Goal: Transaction & Acquisition: Purchase product/service

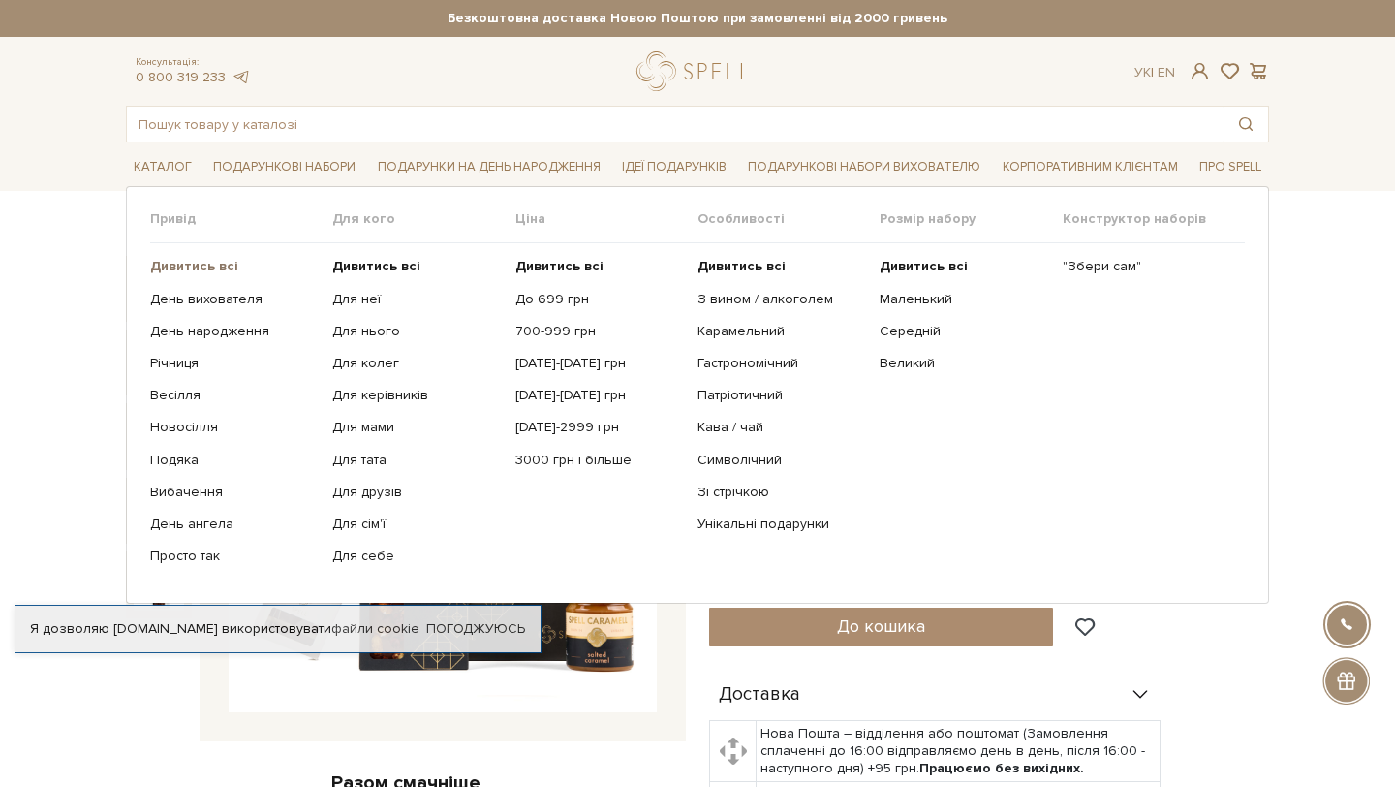
click at [209, 266] on b "Дивитись всі" at bounding box center [194, 266] width 88 height 16
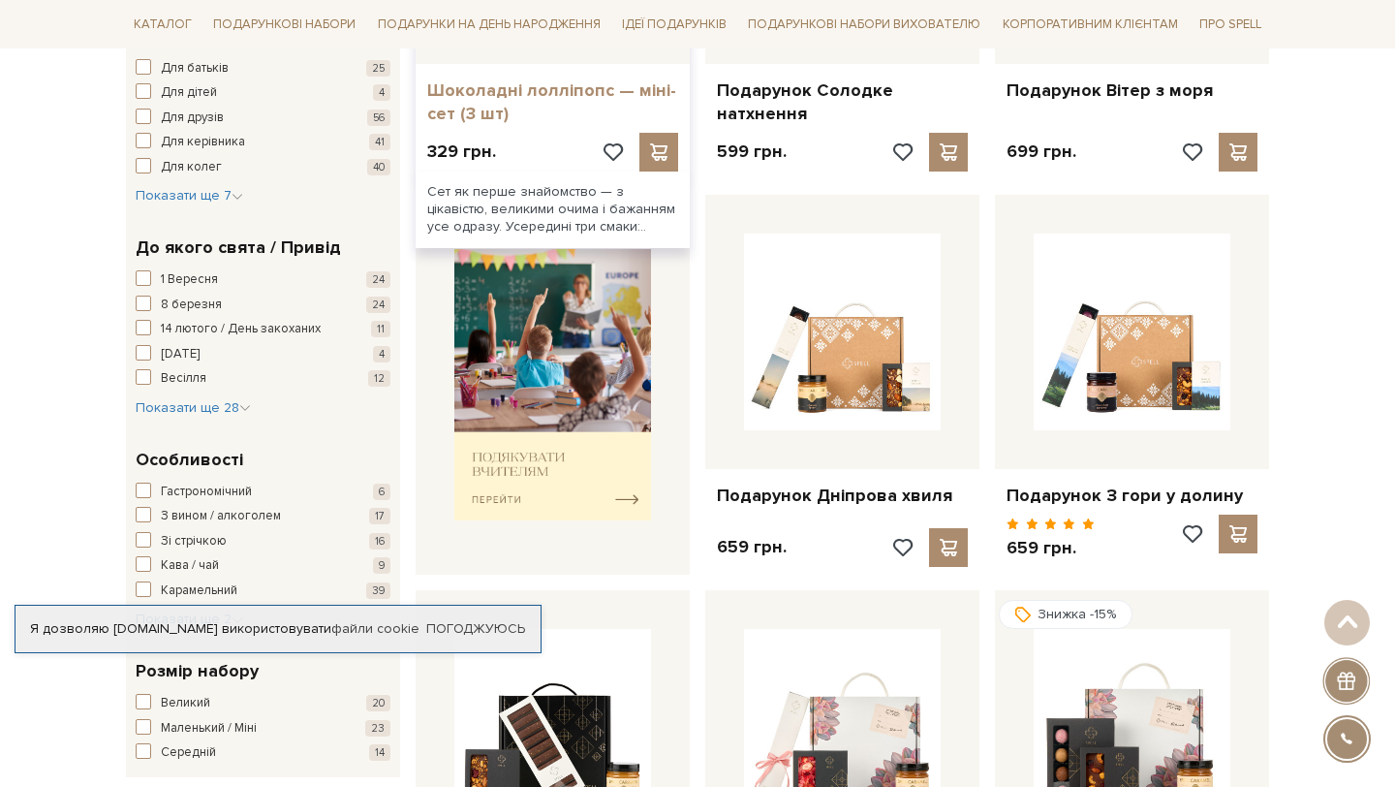
scroll to position [628, 0]
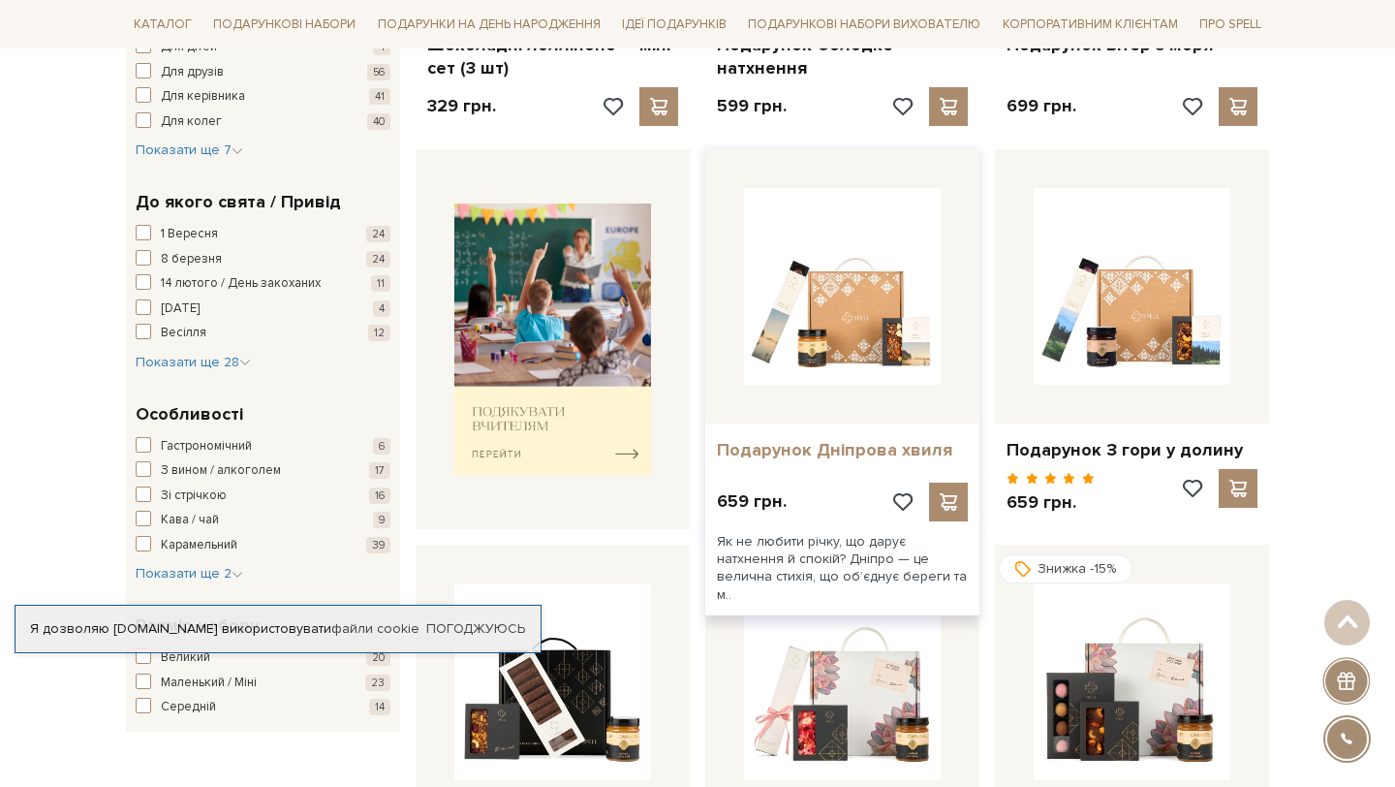
click at [844, 451] on link "Подарунок Дніпрова хвиля" at bounding box center [842, 450] width 251 height 22
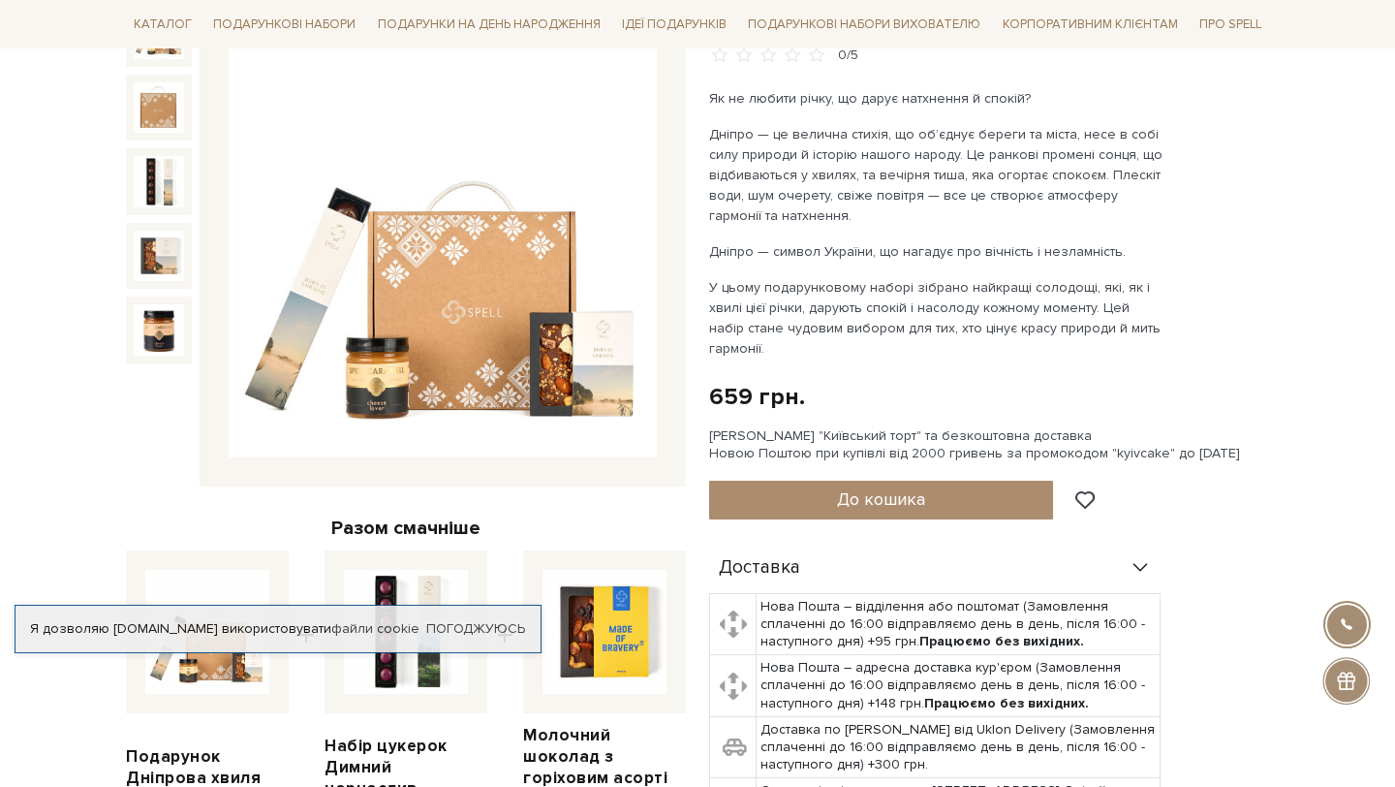
scroll to position [171, 0]
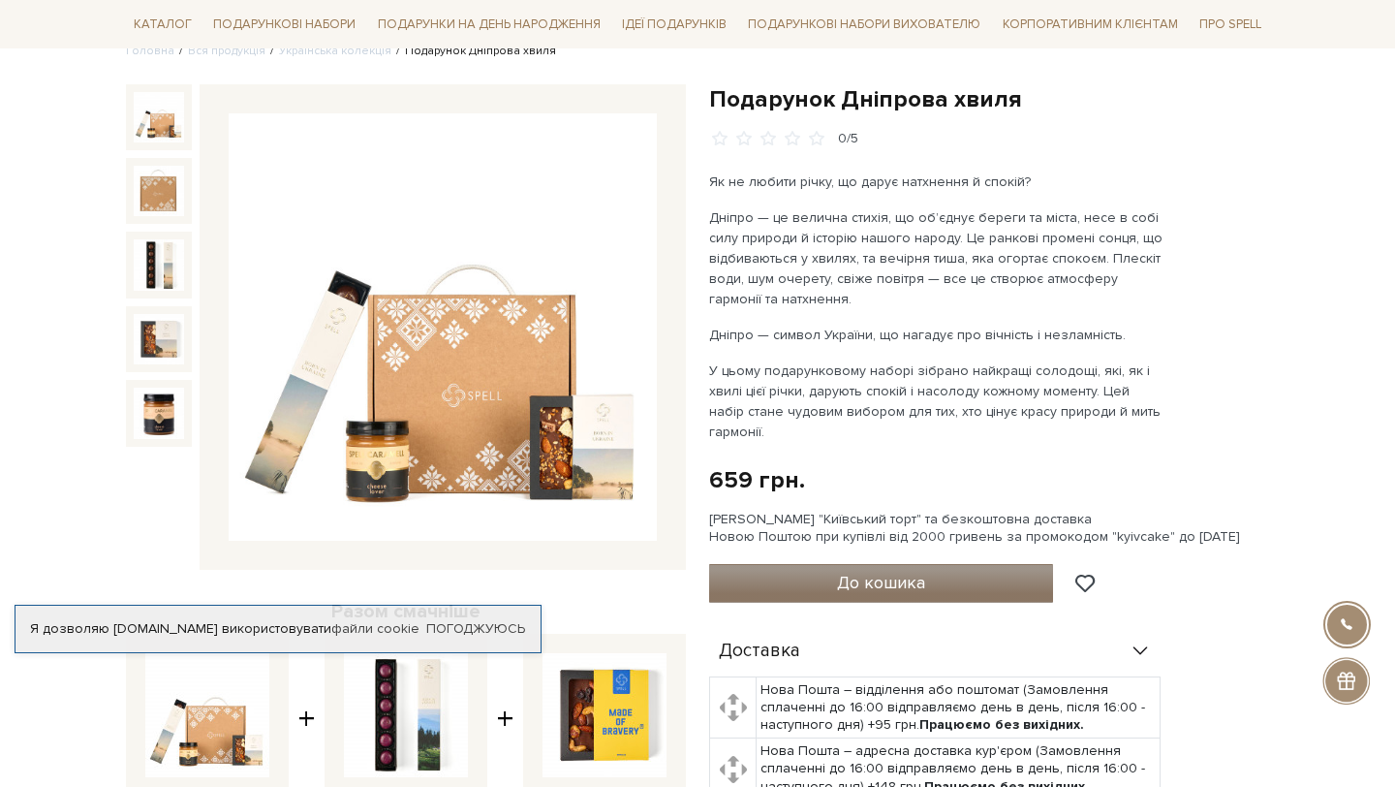
click at [829, 576] on button "До кошика" at bounding box center [881, 583] width 344 height 39
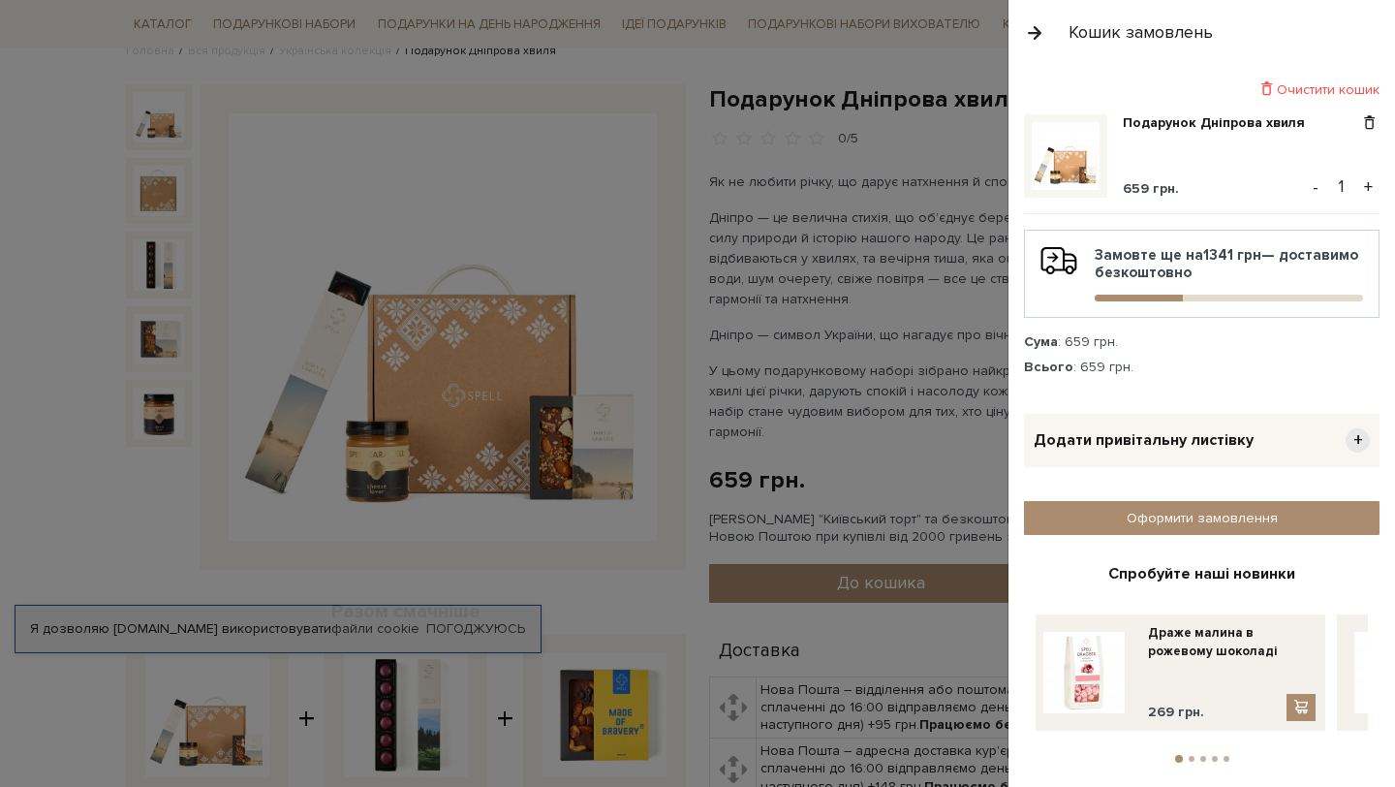
click at [1134, 453] on div "Додати привітальну листівку +" at bounding box center [1202, 440] width 356 height 53
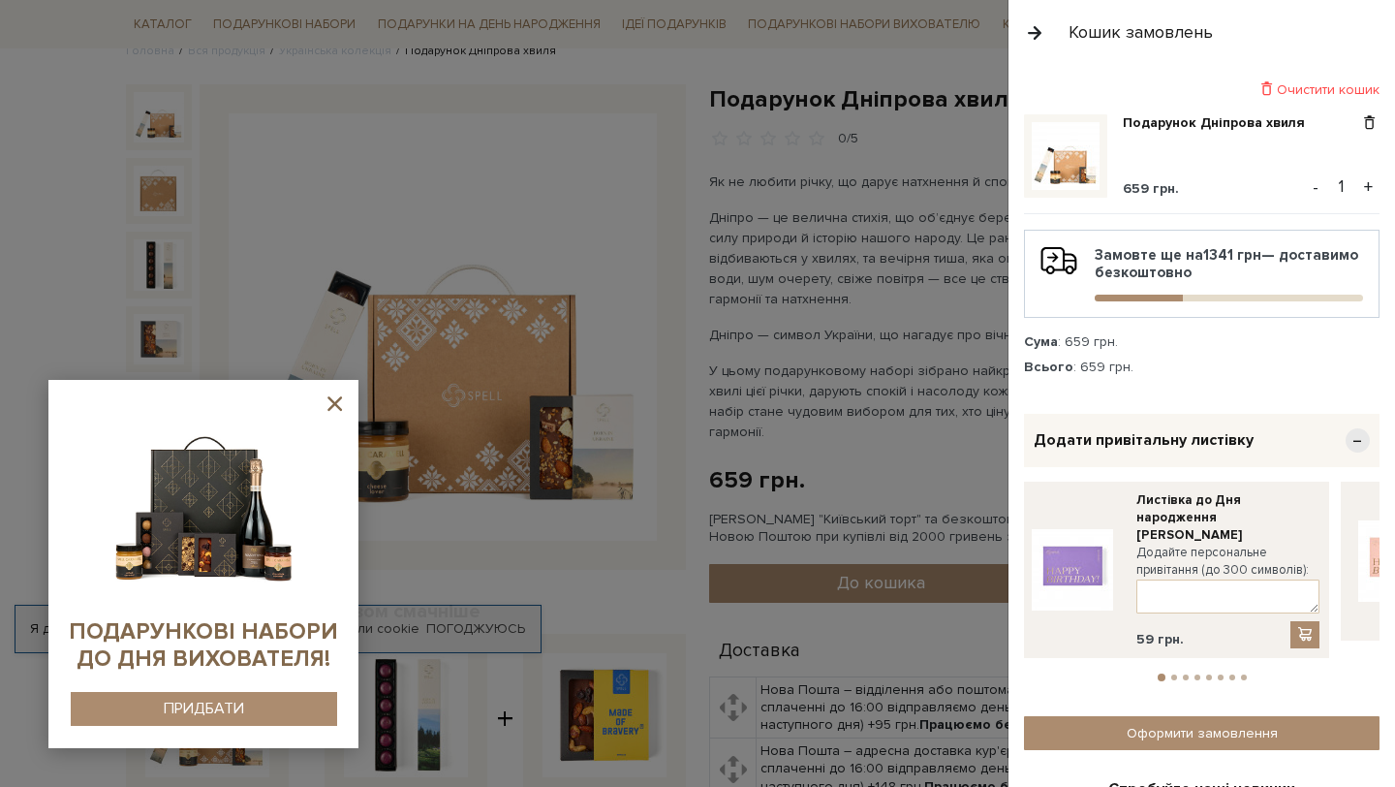
click at [339, 409] on icon at bounding box center [334, 403] width 15 height 15
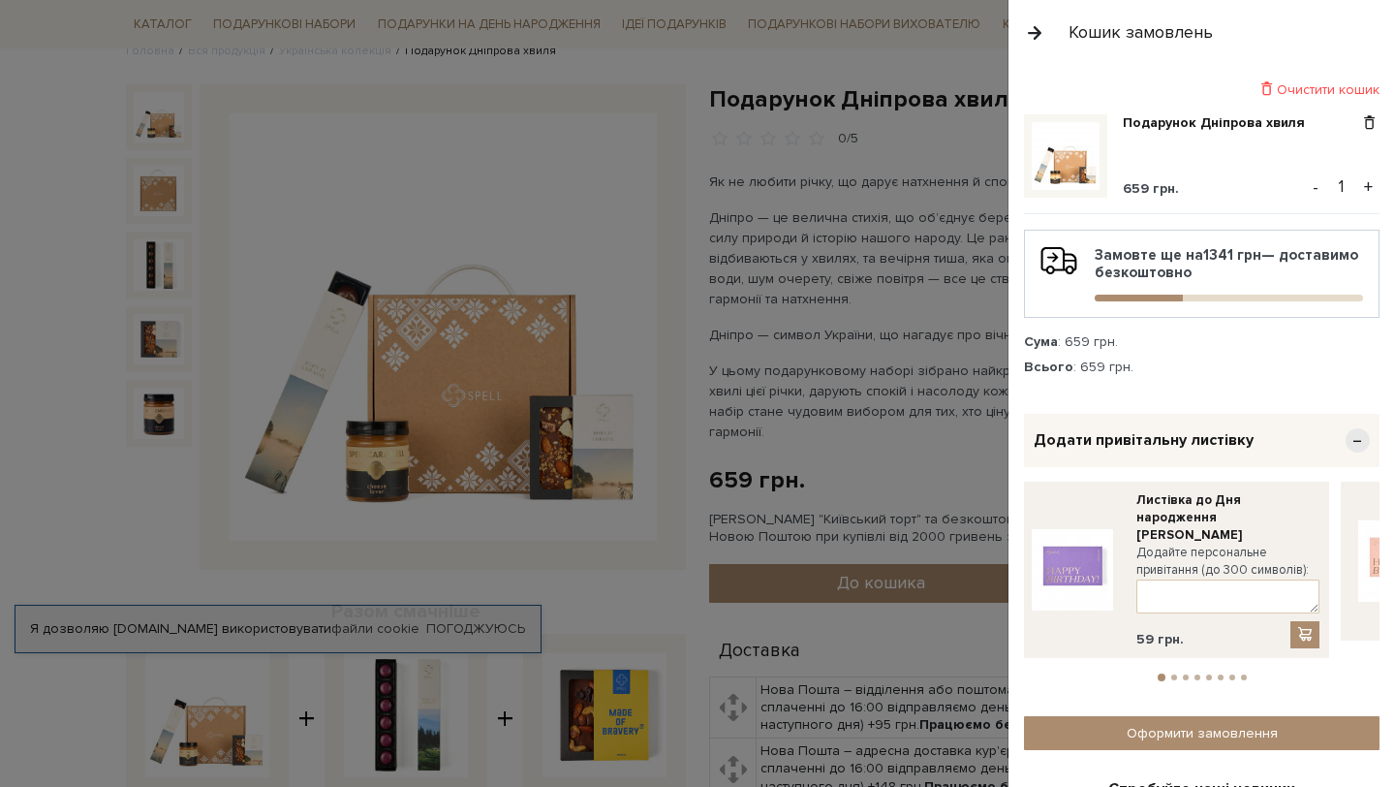
click at [1174, 674] on li "2" at bounding box center [1174, 677] width 12 height 6
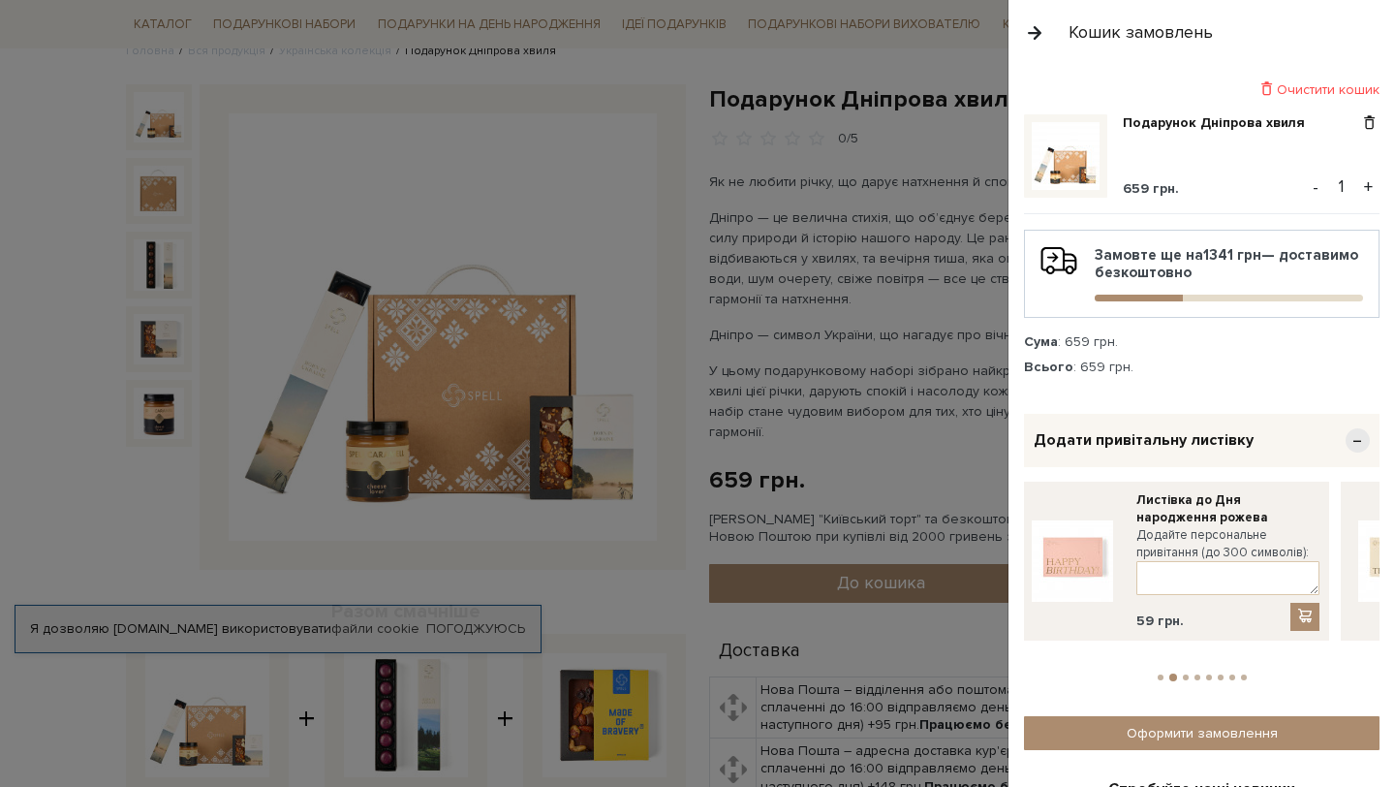
click at [1187, 674] on li "3" at bounding box center [1186, 677] width 12 height 6
click at [1200, 674] on li "4" at bounding box center [1198, 677] width 12 height 6
click at [1211, 674] on li "5" at bounding box center [1209, 677] width 12 height 6
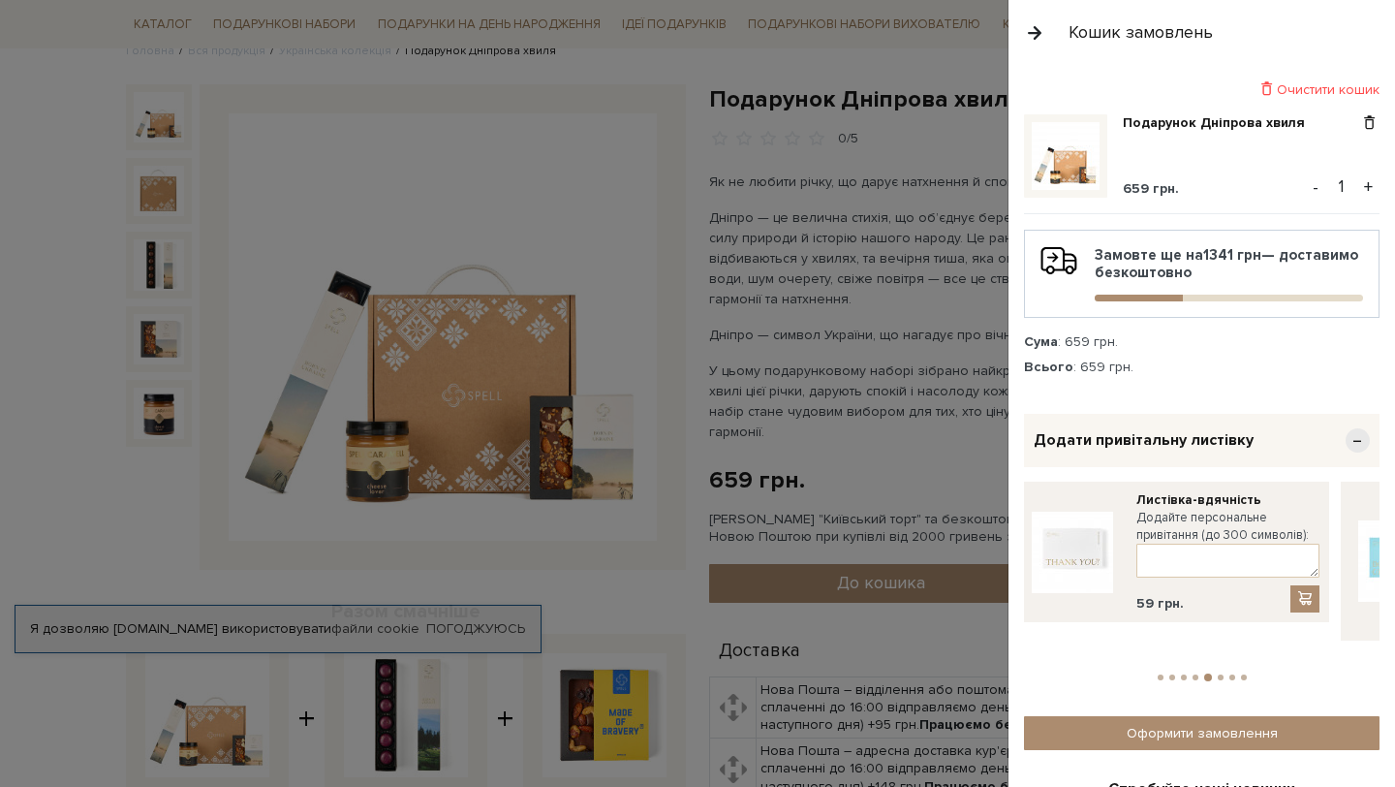
click at [1227, 674] on li "7" at bounding box center [1233, 677] width 12 height 6
click at [1246, 674] on button "8" at bounding box center [1244, 677] width 6 height 6
click at [1160, 674] on button "1" at bounding box center [1161, 677] width 6 height 6
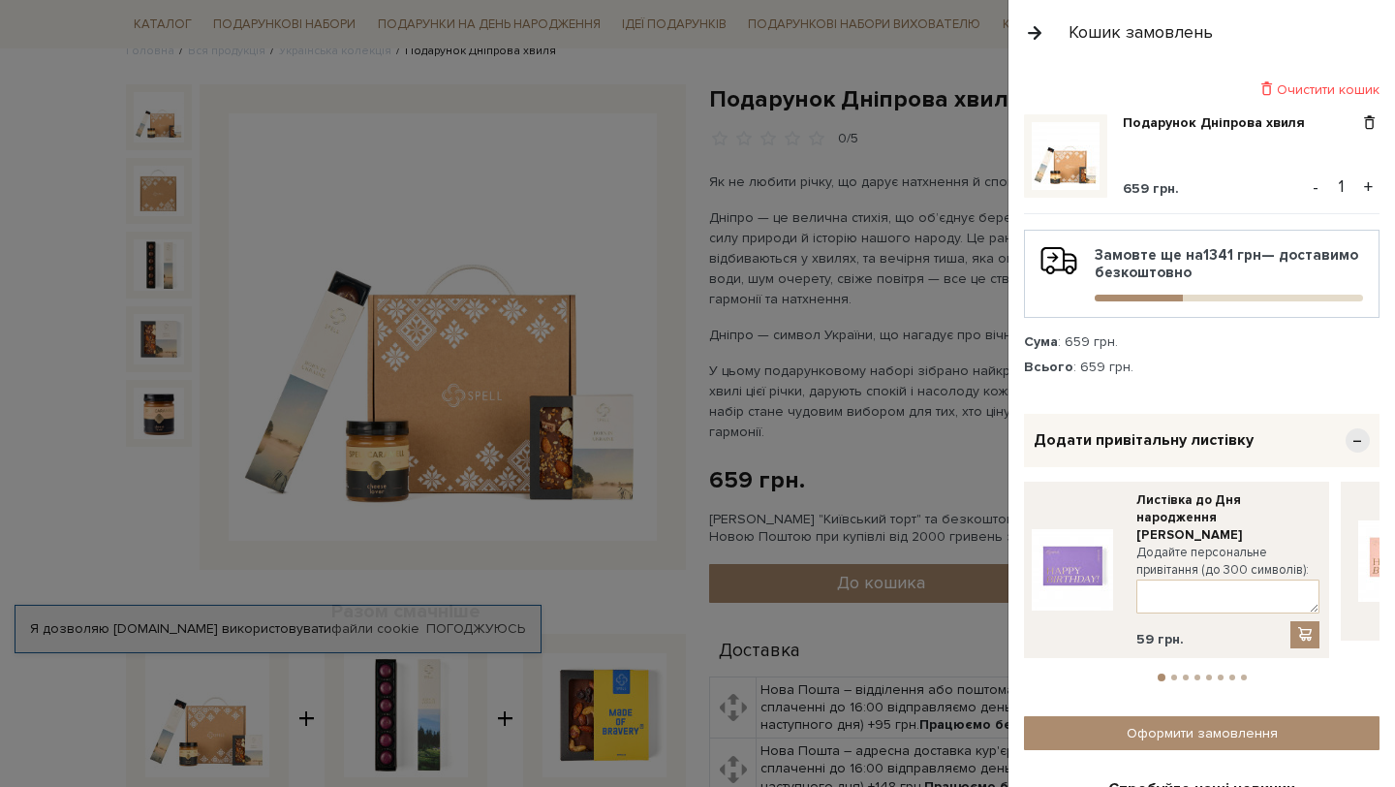
click at [1173, 674] on button "2" at bounding box center [1174, 677] width 6 height 6
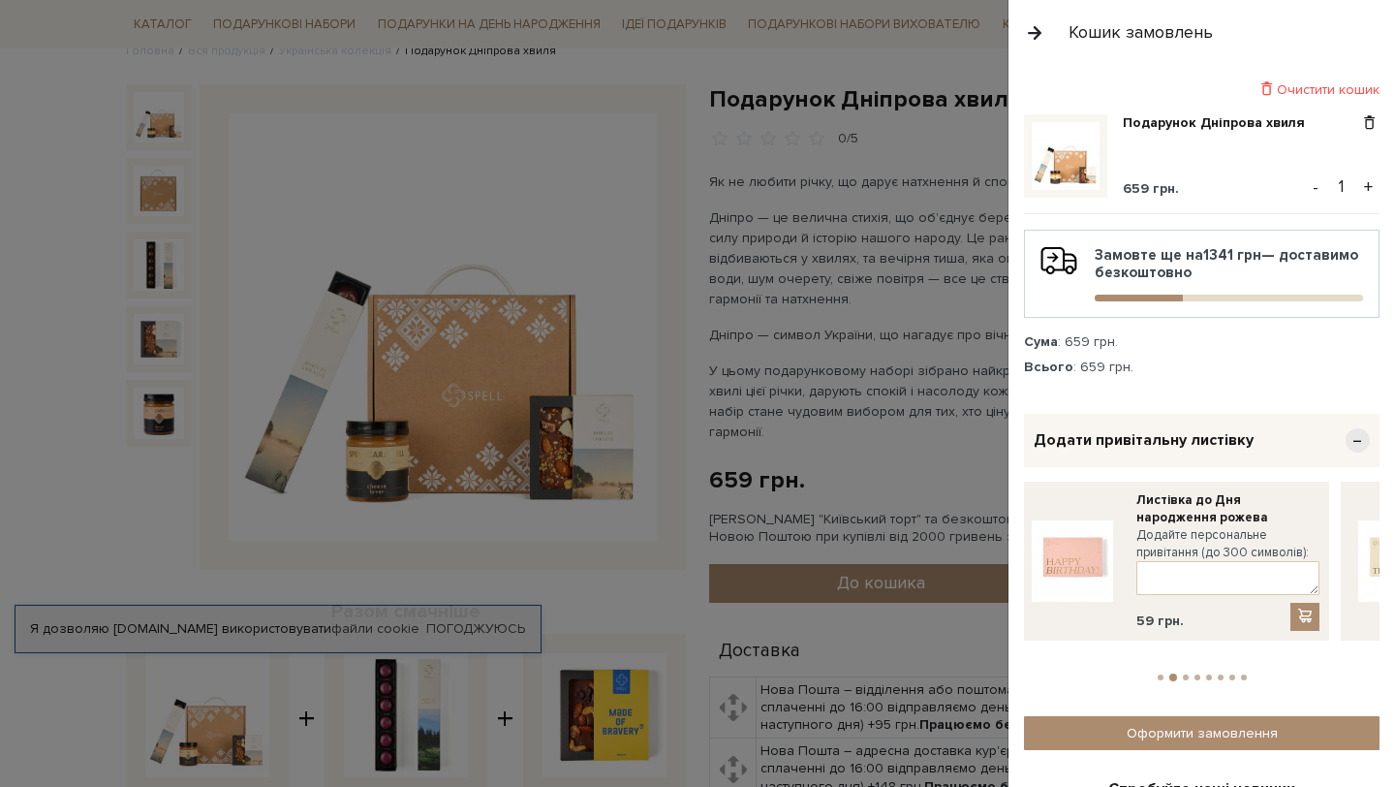
click at [1188, 674] on li "3" at bounding box center [1186, 677] width 12 height 6
click at [1171, 674] on button "2" at bounding box center [1172, 677] width 6 height 6
click at [1156, 674] on li "1" at bounding box center [1161, 677] width 12 height 6
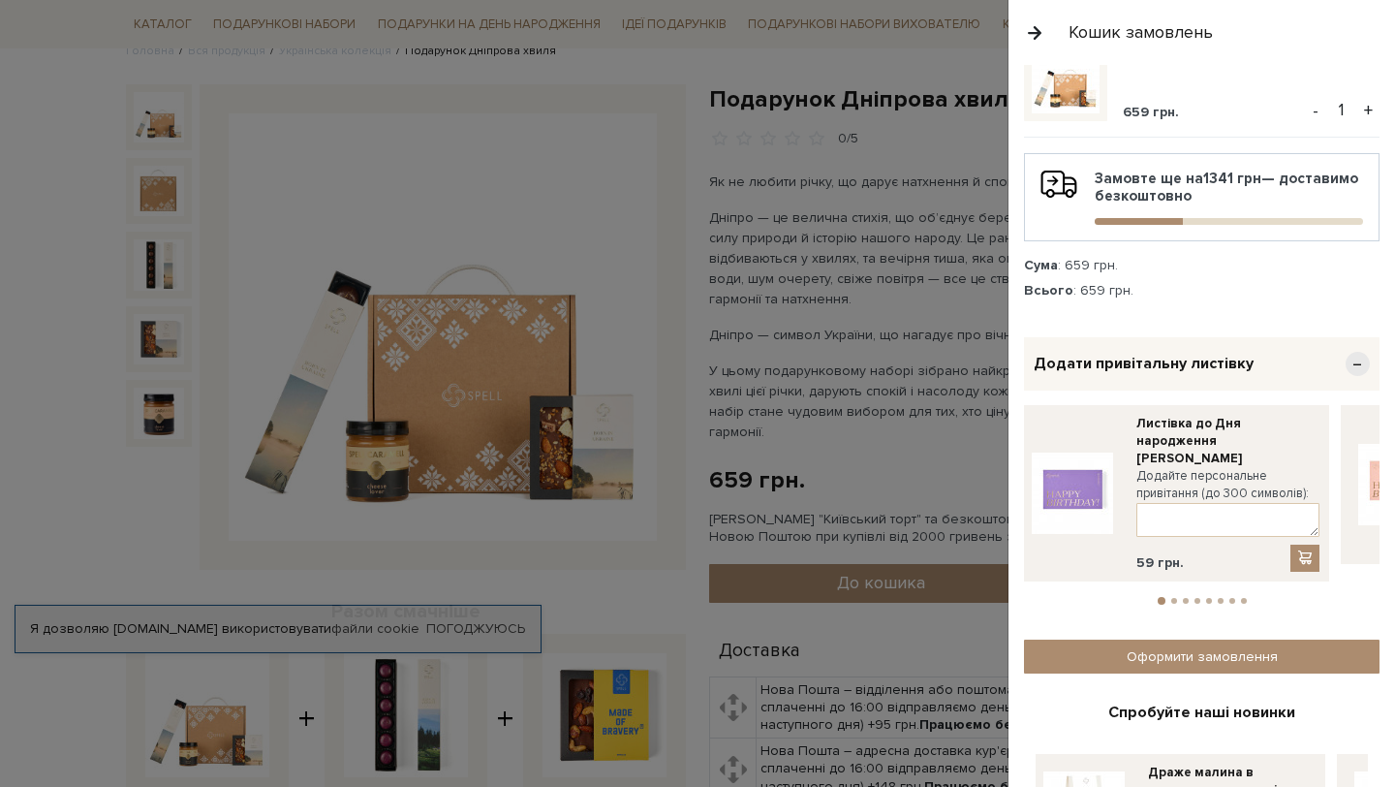
scroll to position [0, 0]
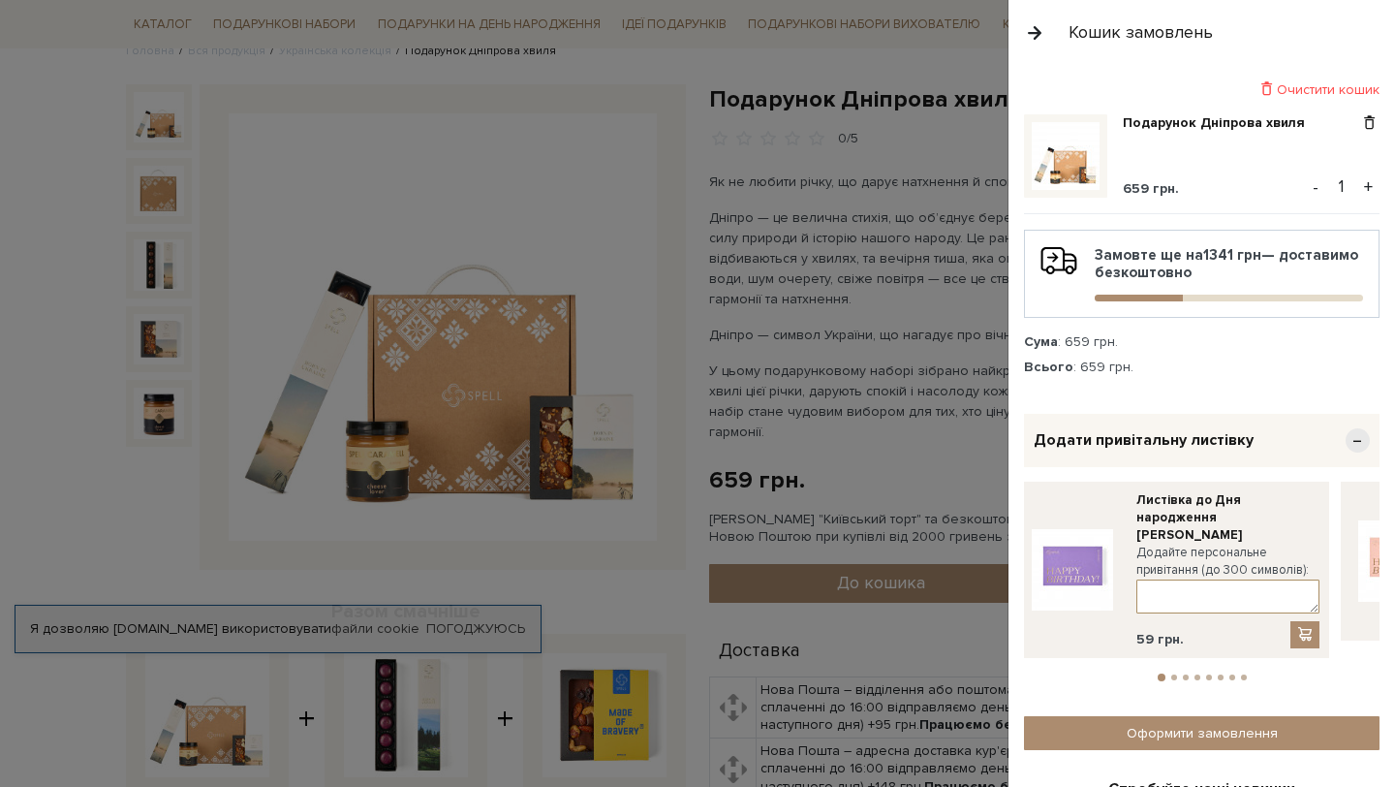
click at [1179, 579] on textarea at bounding box center [1228, 596] width 183 height 34
type textarea "D"
click at [1162, 579] on textarea "івтаємо з" at bounding box center [1228, 596] width 183 height 34
drag, startPoint x: 1163, startPoint y: 577, endPoint x: 1144, endPoint y: 578, distance: 18.4
click at [1145, 579] on textarea "івітаємо з" at bounding box center [1219, 596] width 183 height 34
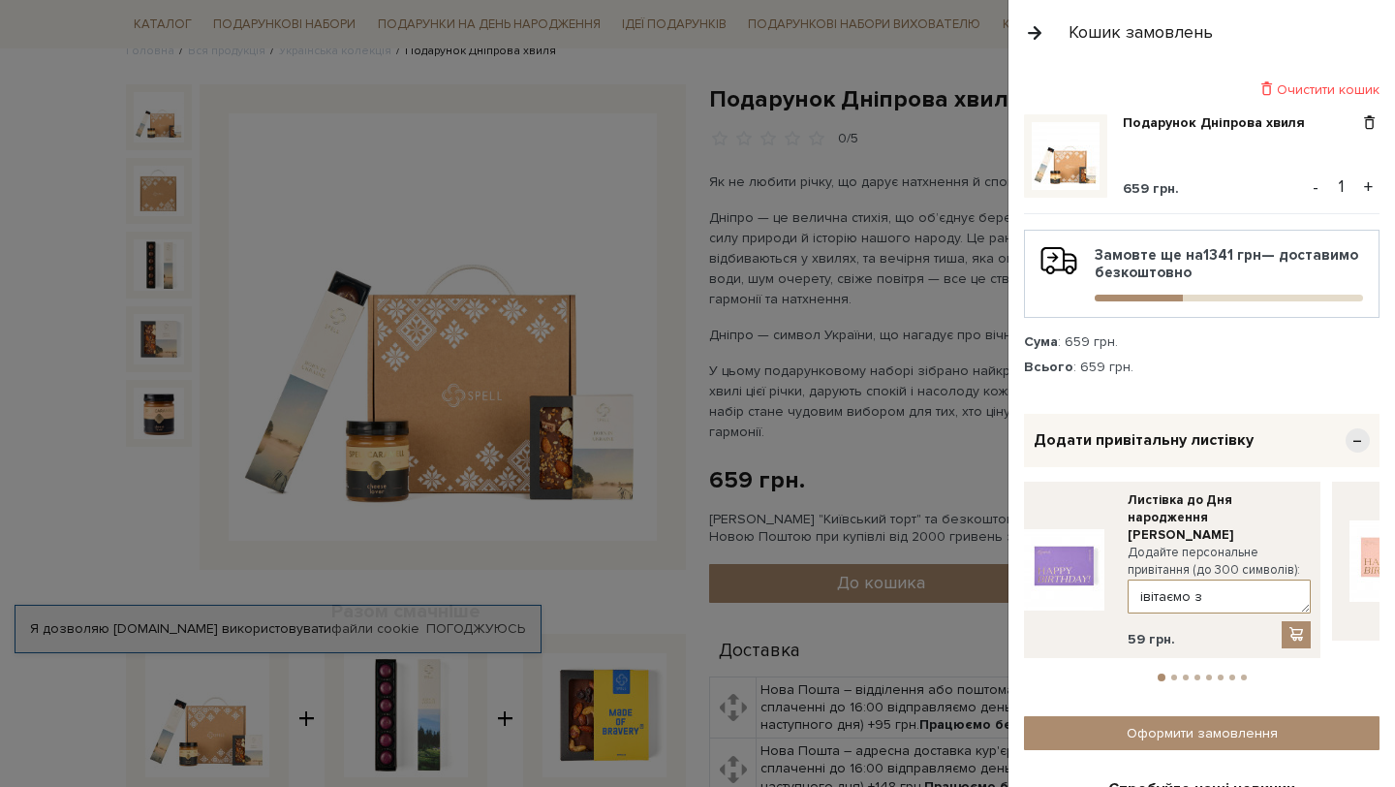
drag, startPoint x: 1159, startPoint y: 576, endPoint x: 1148, endPoint y: 576, distance: 10.7
click at [1148, 579] on textarea "івітаємо з" at bounding box center [1219, 596] width 183 height 34
click at [1262, 579] on textarea "Вітаємо з" at bounding box center [1228, 596] width 183 height 34
click at [1263, 579] on textarea "Вітаємо з" at bounding box center [1228, 596] width 183 height 34
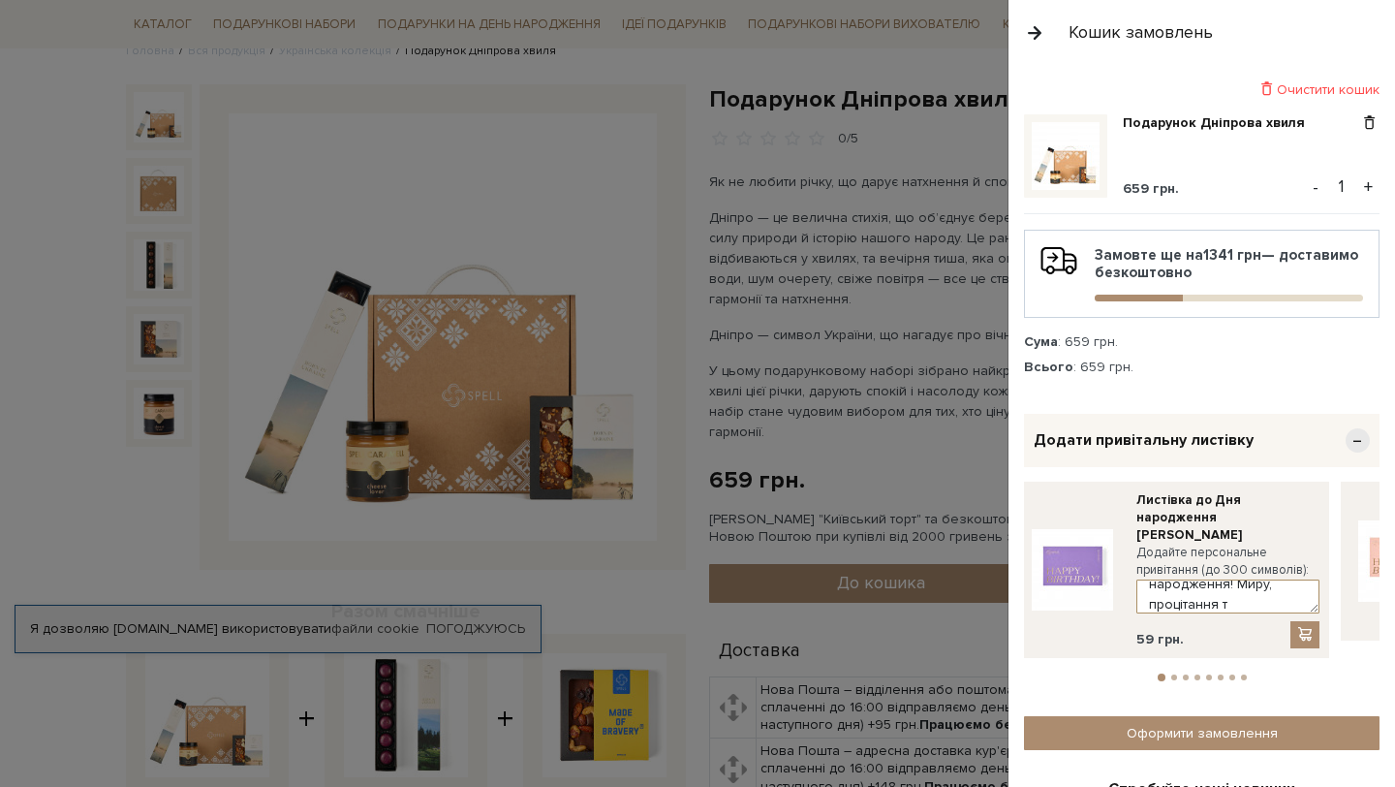
click at [1183, 580] on textarea "Вітаємо з Днем народження! Миру, процітання т" at bounding box center [1228, 596] width 183 height 34
click at [1262, 586] on textarea "Вітаємо з Днем народження! Миру, процвітання т" at bounding box center [1228, 596] width 183 height 34
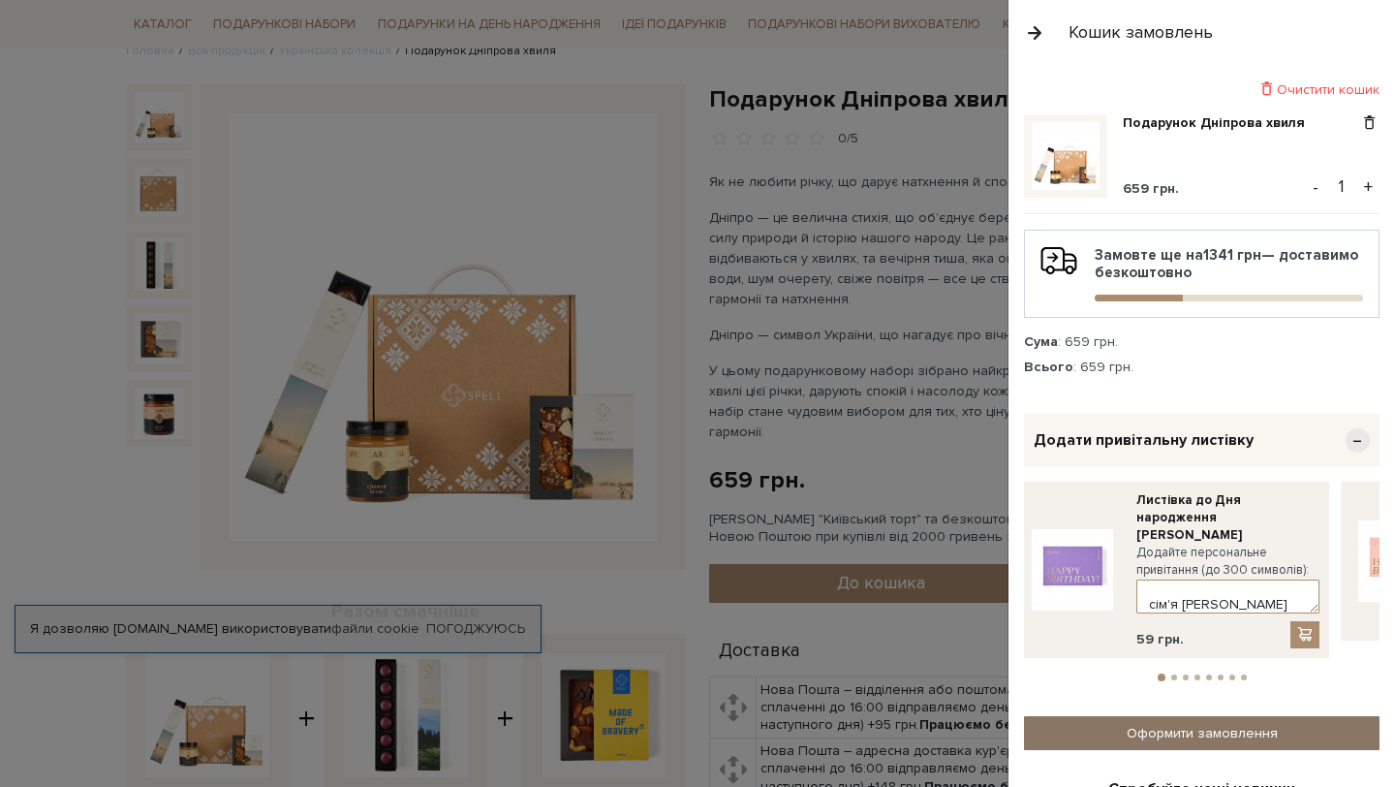
type textarea "Вітаємо з Днем народження! Миру, процвітання та достатку сім'я Федорченко"
click at [1312, 716] on link "Оформити замовлення" at bounding box center [1202, 733] width 356 height 34
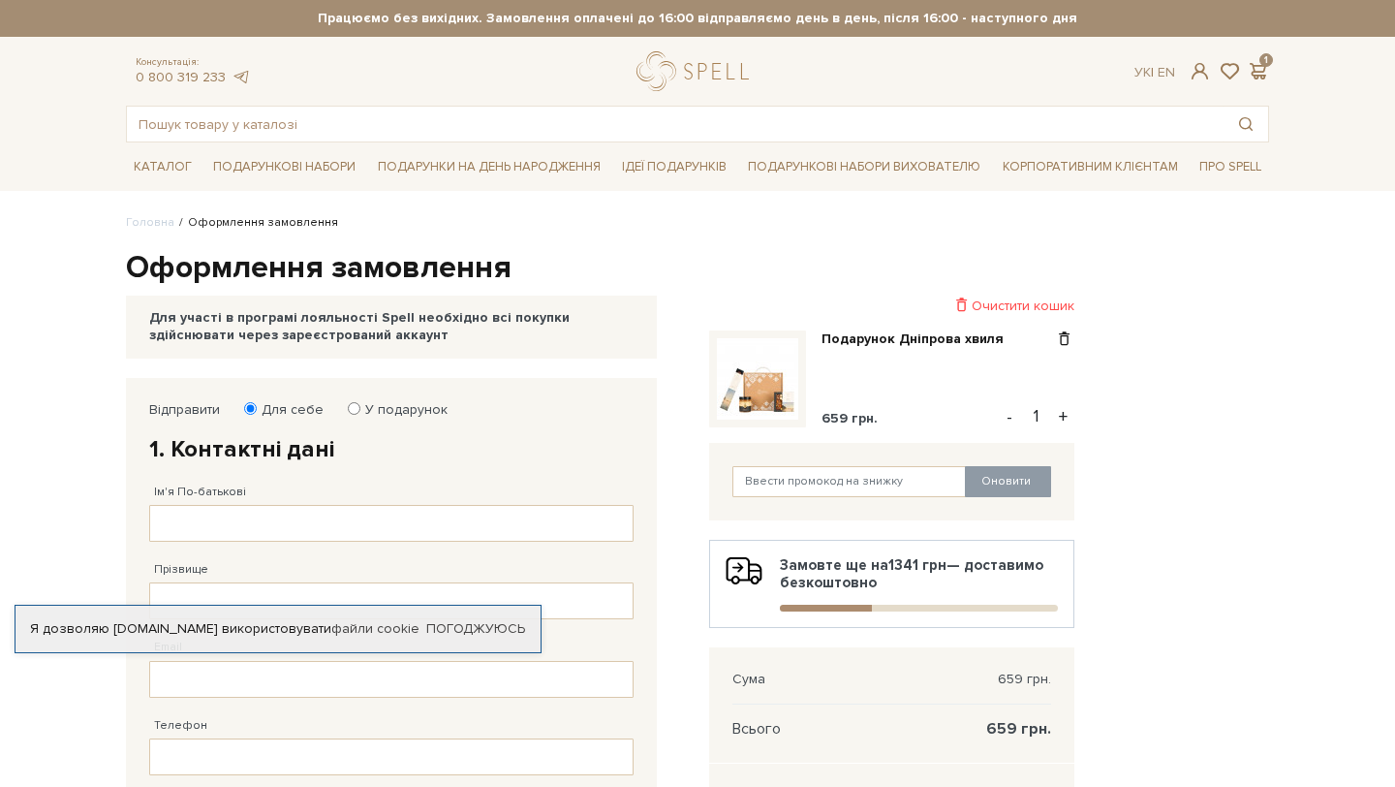
scroll to position [106, 0]
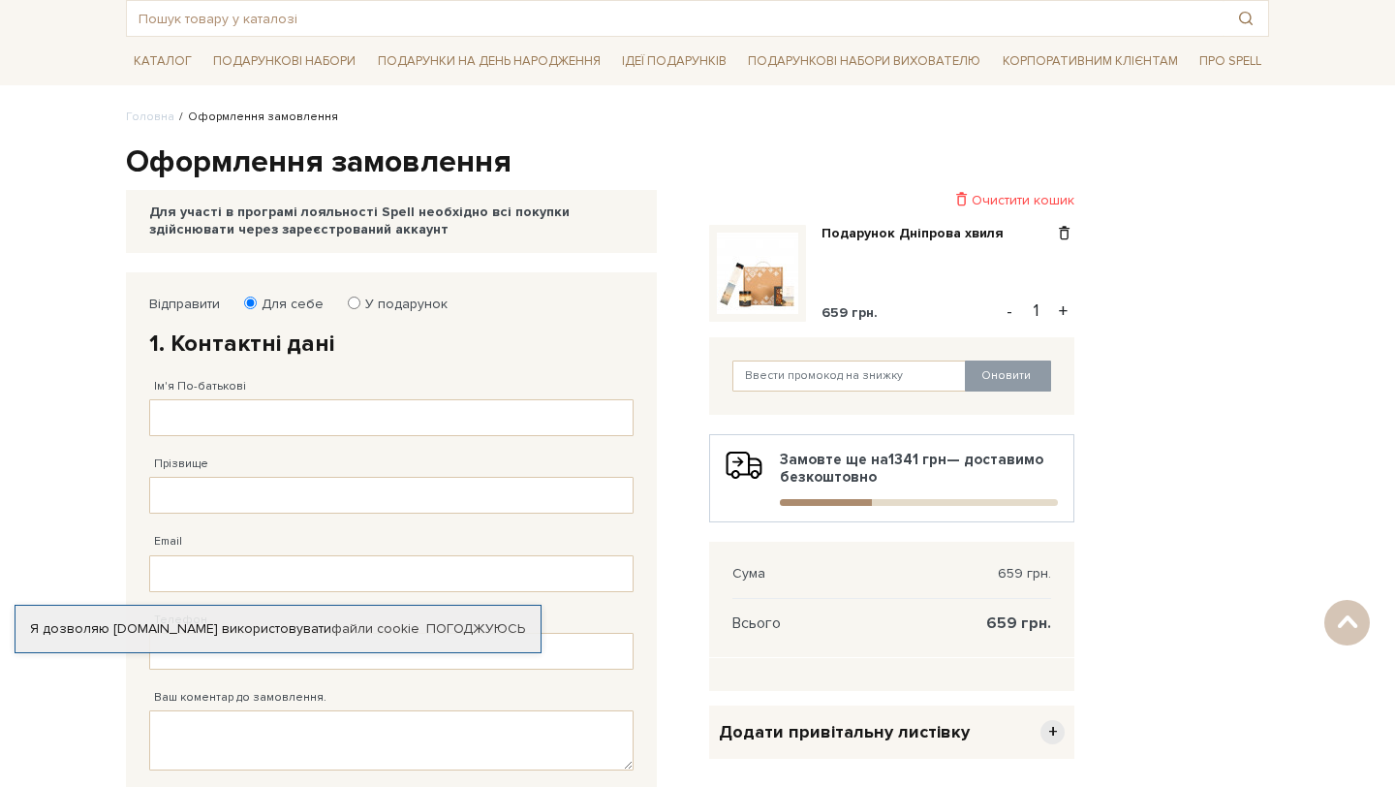
click at [419, 300] on label "У подарунок" at bounding box center [400, 304] width 95 height 17
click at [360, 300] on input "У подарунок" at bounding box center [354, 302] width 13 height 13
radio input "true"
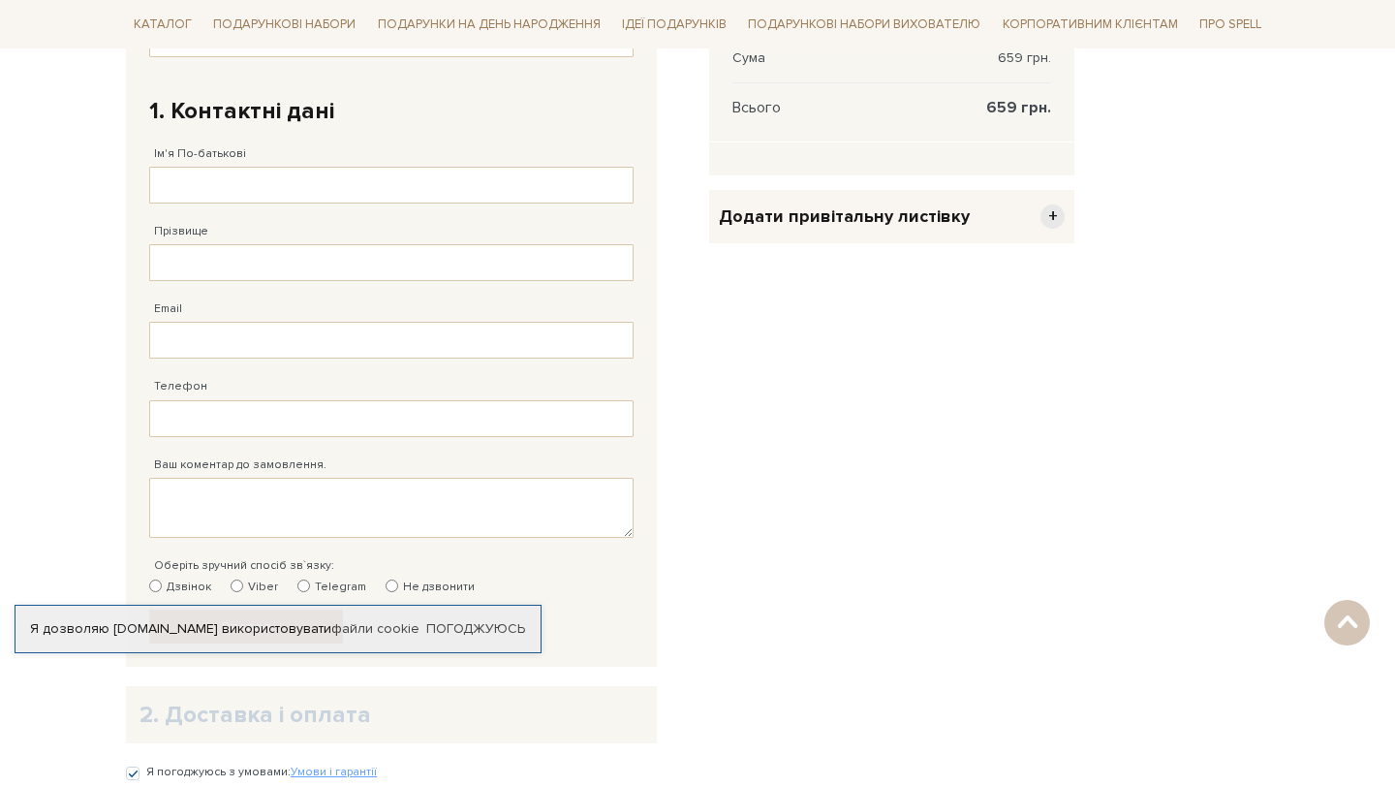
scroll to position [676, 0]
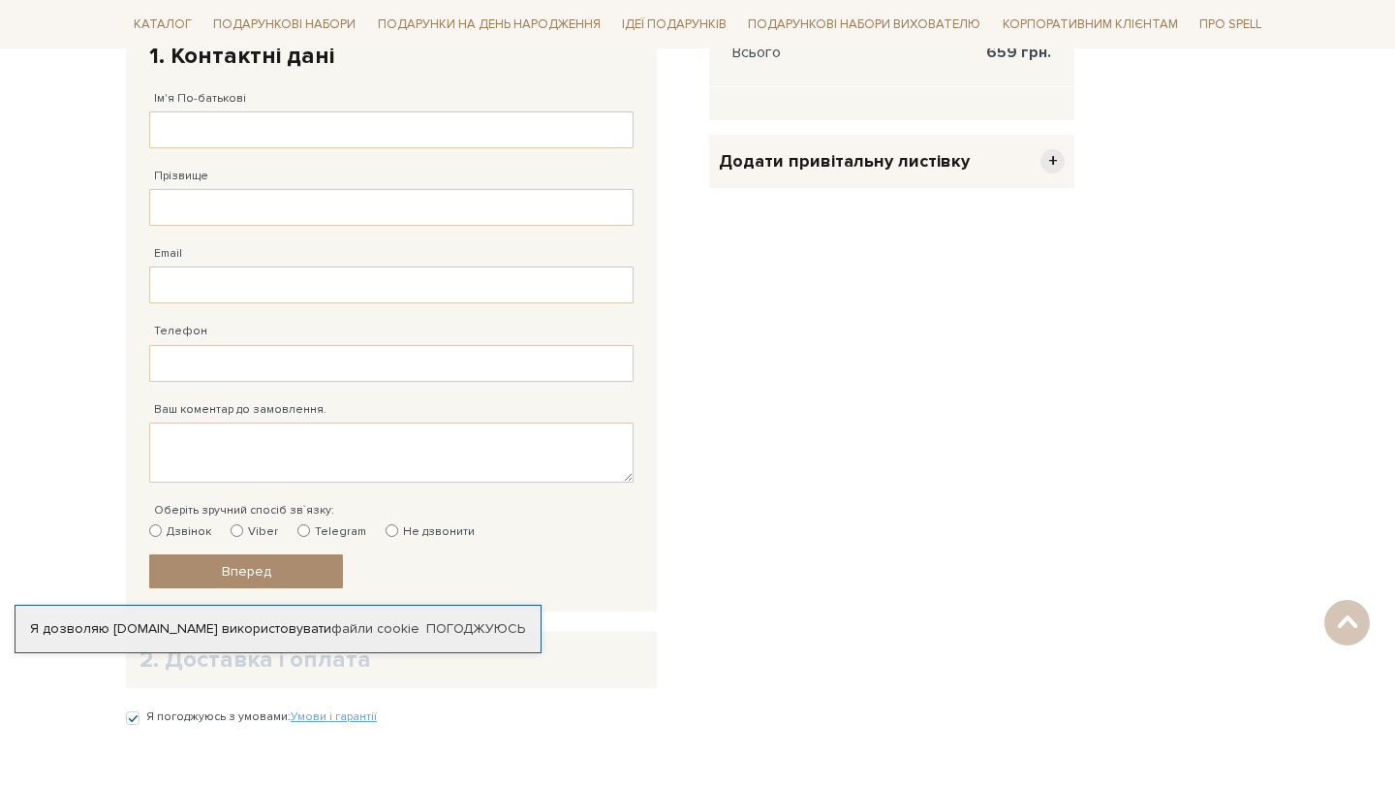
click at [322, 527] on label "Telegram" at bounding box center [331, 531] width 69 height 17
click at [310, 527] on input "Telegram" at bounding box center [303, 530] width 13 height 13
radio input "true"
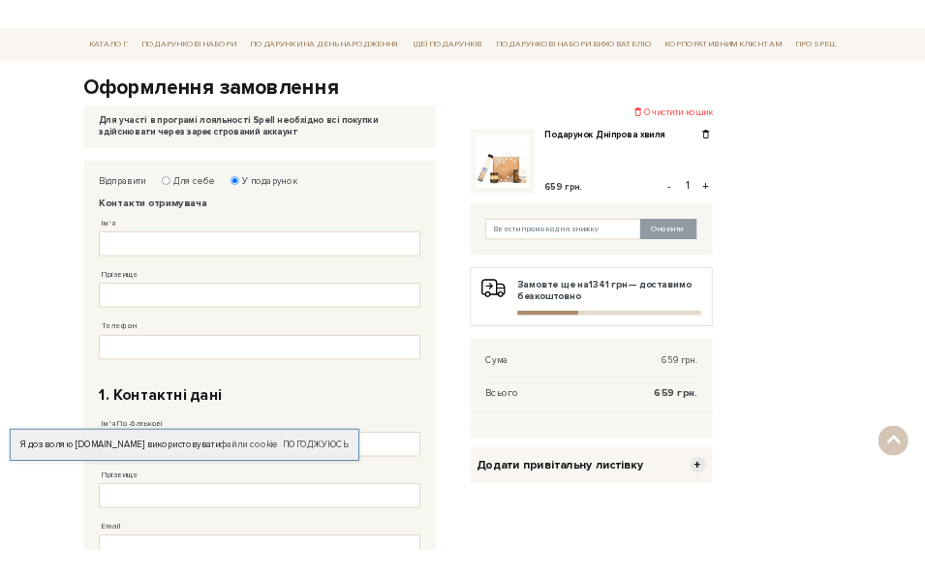
scroll to position [134, 0]
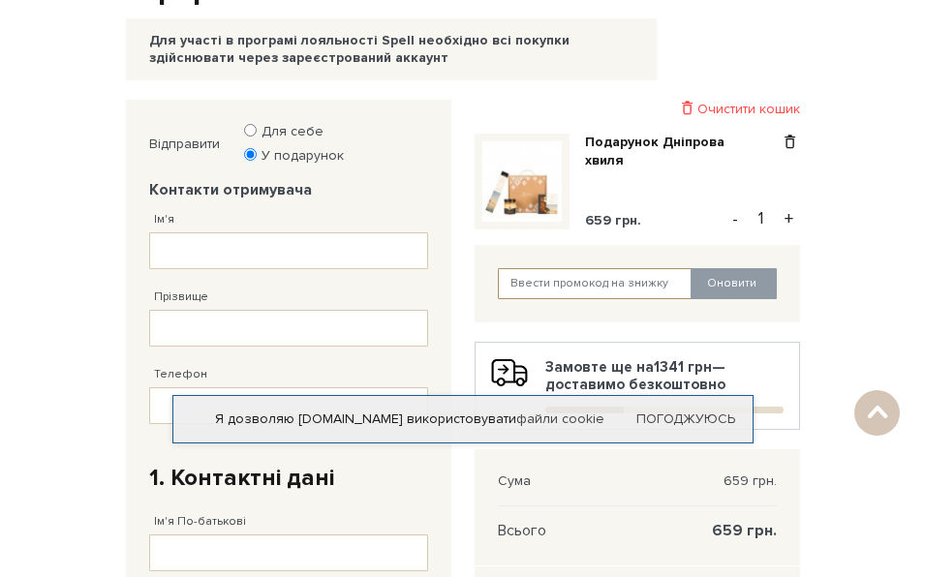
click at [581, 290] on input "text" at bounding box center [595, 283] width 195 height 31
type input "г"
type input "uk2r1KZ2"
click at [719, 282] on button "Оновити" at bounding box center [734, 283] width 86 height 31
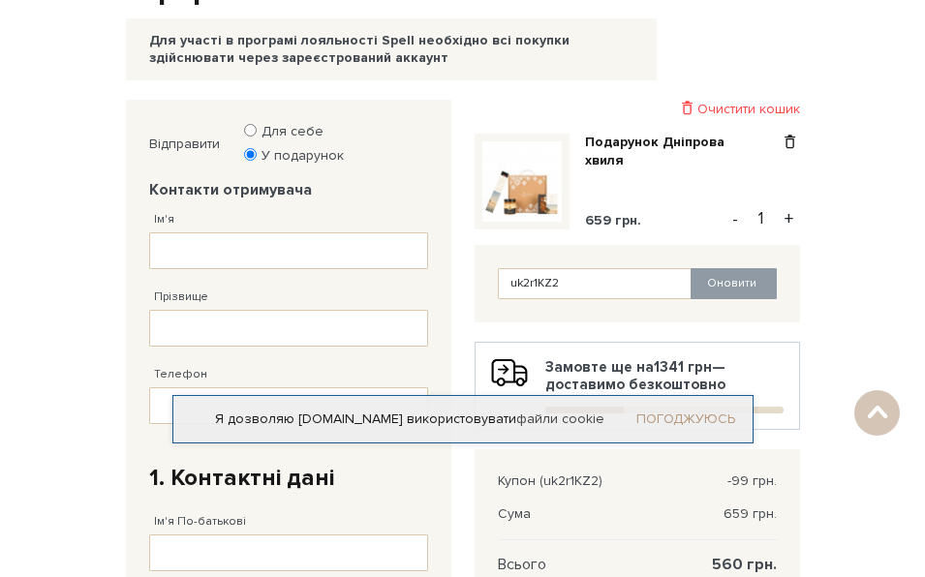
click at [695, 421] on link "Погоджуюсь" at bounding box center [686, 419] width 99 height 17
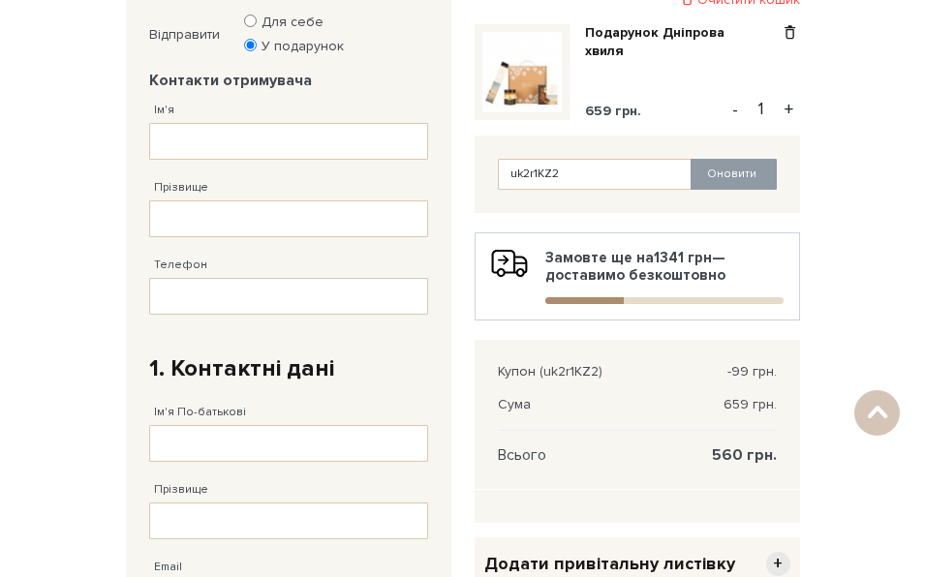
scroll to position [286, 0]
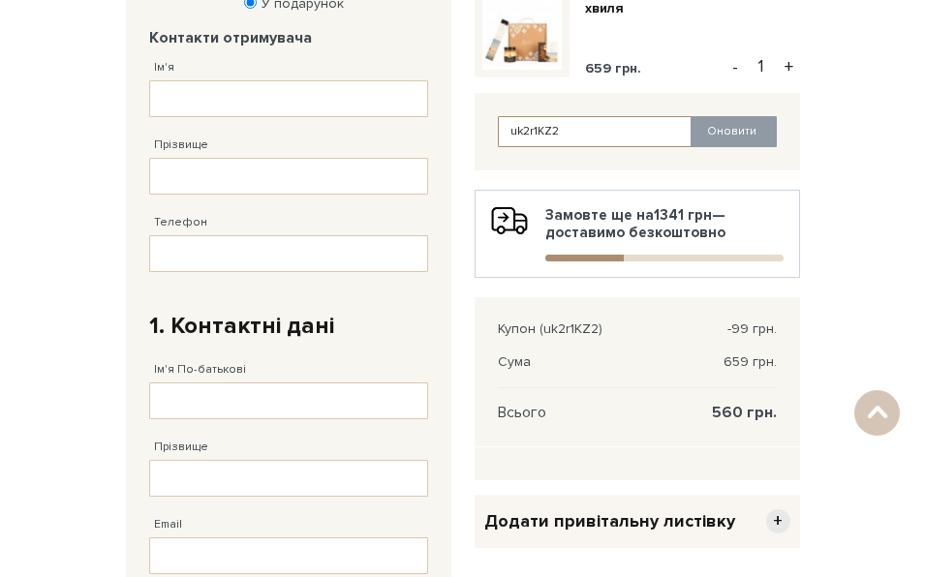
click at [527, 131] on input "uk2r1KZ2" at bounding box center [595, 131] width 195 height 31
drag, startPoint x: 566, startPoint y: 132, endPoint x: 538, endPoint y: 131, distance: 28.1
click at [537, 131] on input "uk22r1KZ2" at bounding box center [595, 131] width 195 height 31
type input "uk22XARe"
click at [725, 135] on button "Оновити" at bounding box center [734, 131] width 86 height 31
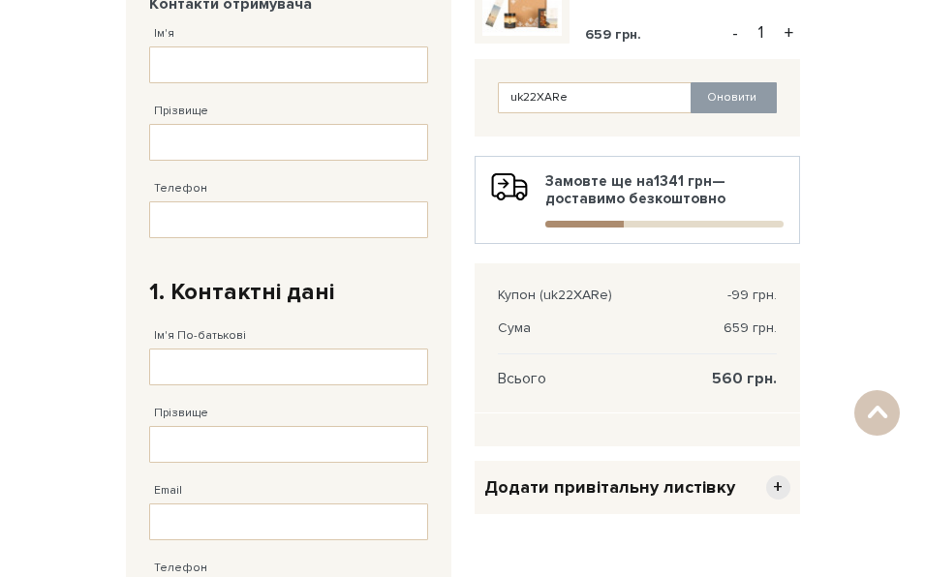
scroll to position [300, 0]
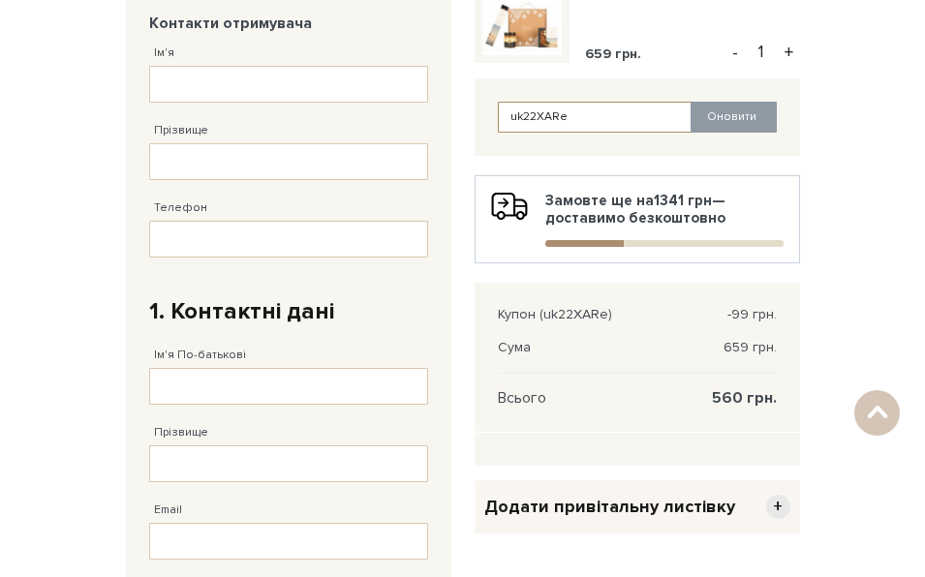
click at [559, 121] on input "uk22XARe" at bounding box center [595, 117] width 195 height 31
click at [723, 124] on button "Оновити" at bounding box center [734, 117] width 86 height 31
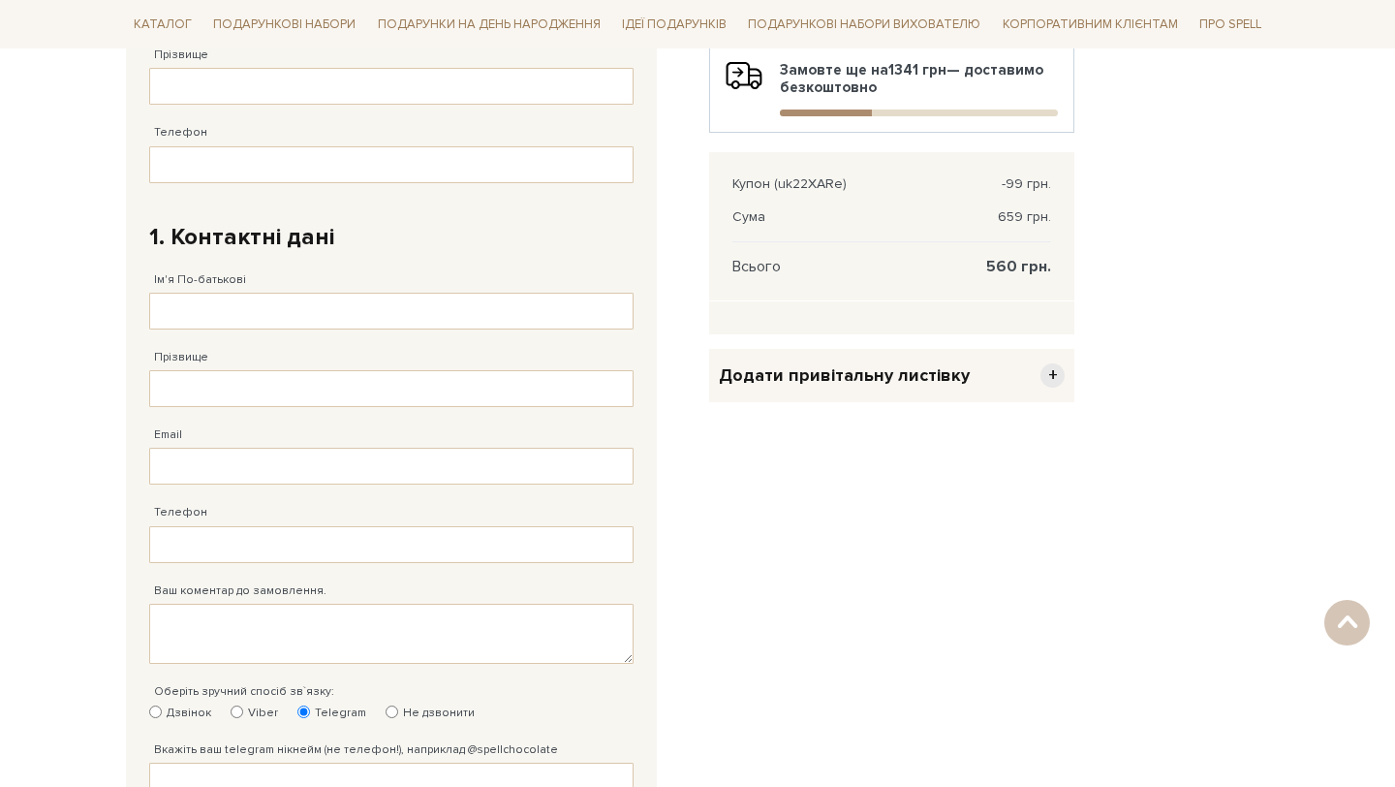
scroll to position [614, 0]
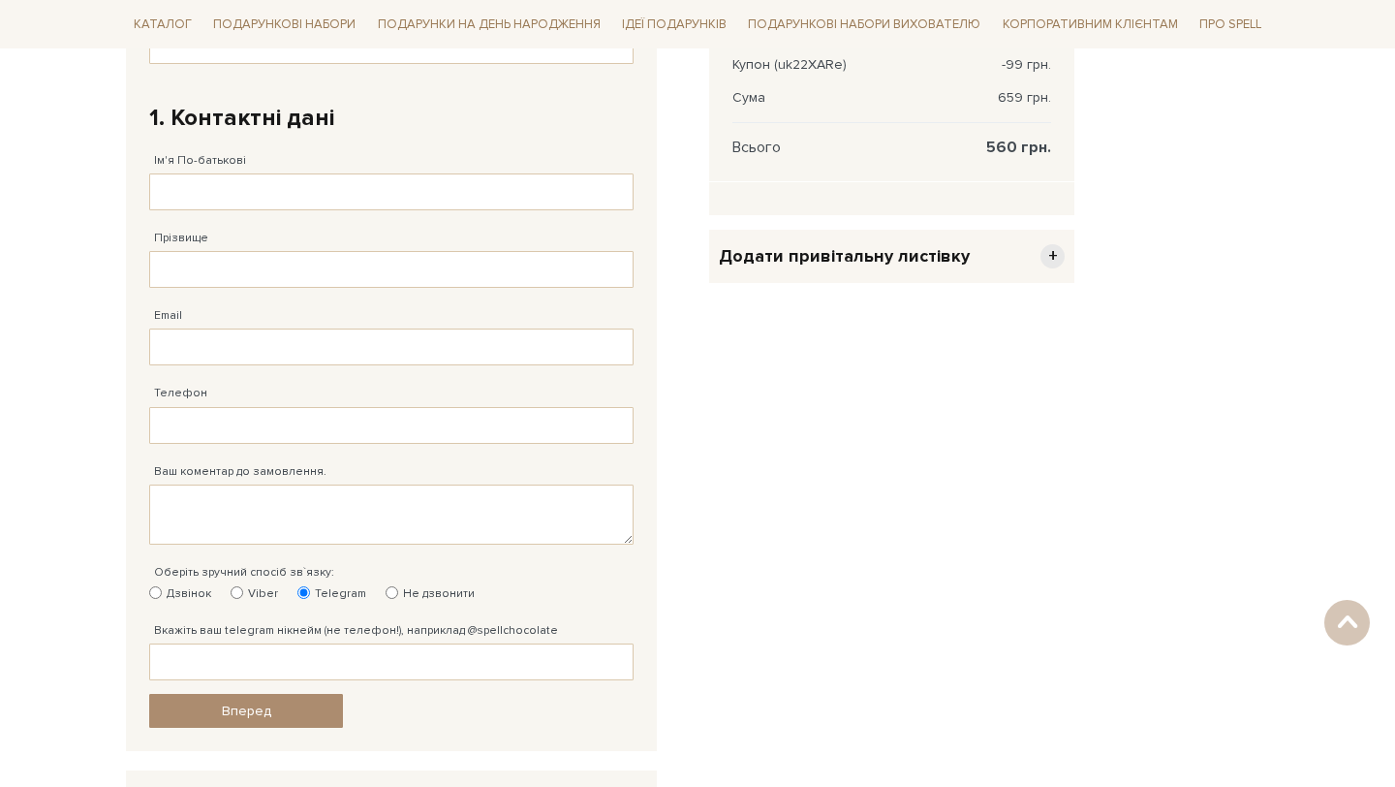
click at [893, 263] on span "Додати привітальну листівку" at bounding box center [844, 256] width 251 height 22
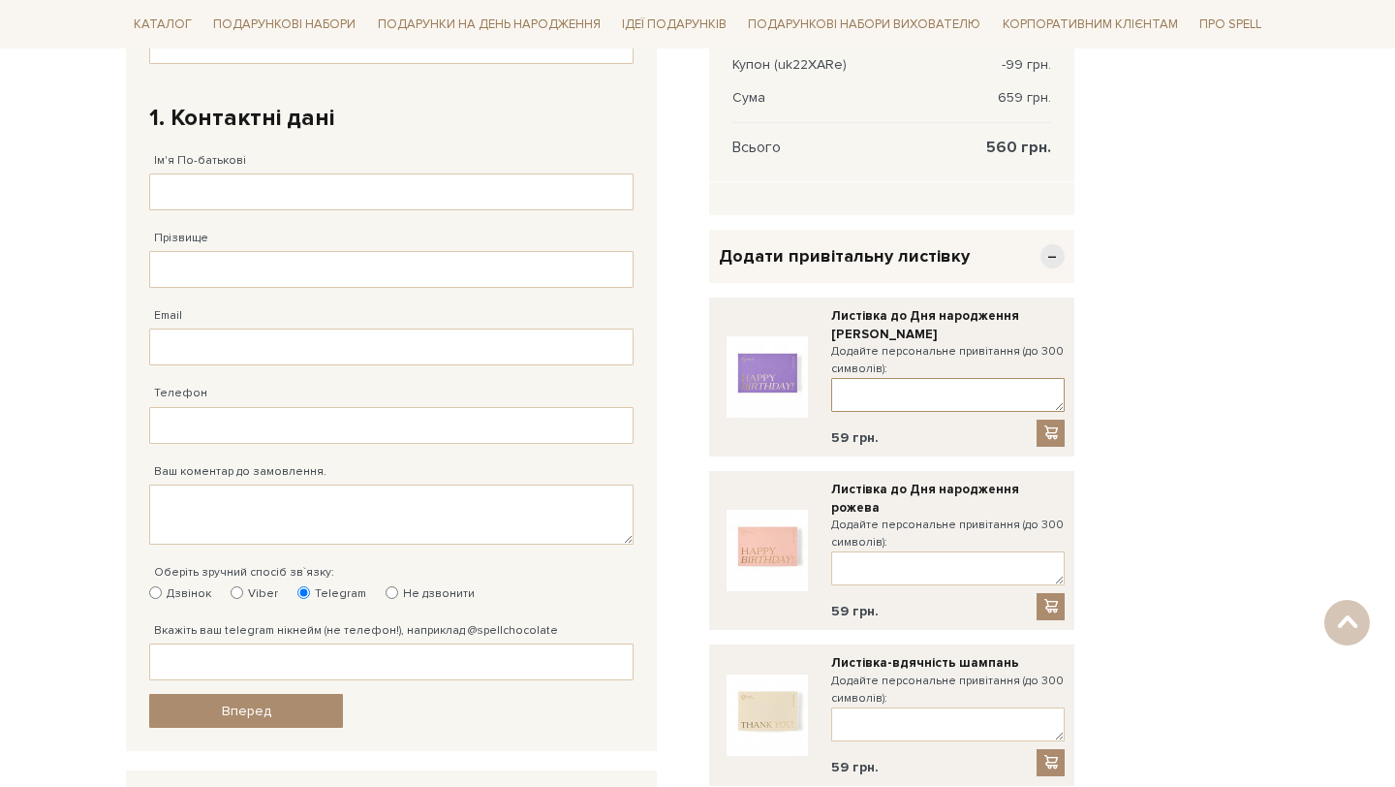
click at [896, 389] on textarea at bounding box center [948, 395] width 234 height 34
type textarea "P"
type textarea "З Днем народження! від сімї Федорченко"
click at [1104, 471] on div "Відправити Для себе У подарунок Контакти отримувача Ім'я Заповніть поле! Прізви…" at bounding box center [697, 720] width 1167 height 1912
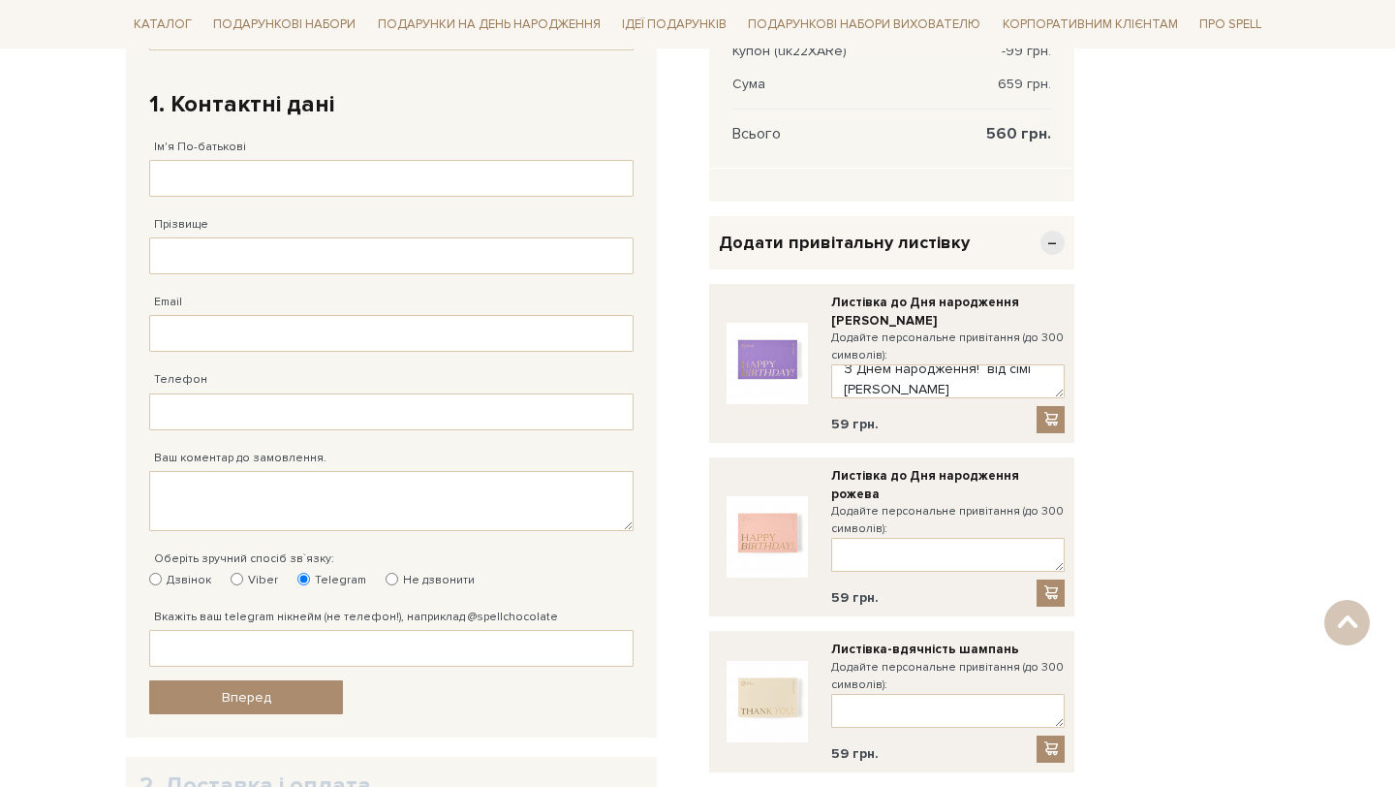
scroll to position [299, 0]
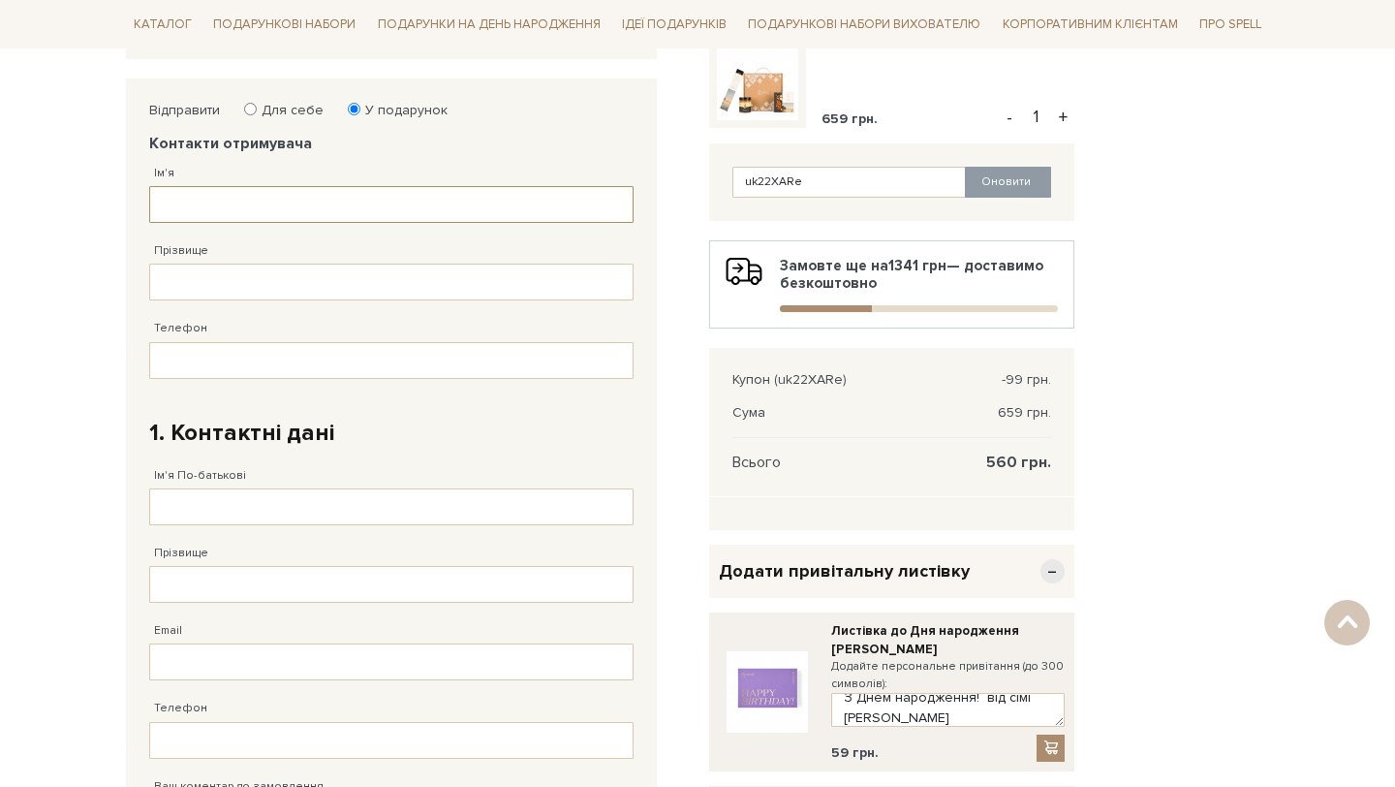
click at [431, 205] on input "Ім'я" at bounding box center [391, 204] width 484 height 37
type input "Олександр"
click at [412, 277] on input "Прізвище" at bounding box center [391, 282] width 484 height 37
type input "Вікторович"
click at [388, 349] on input "Телефон" at bounding box center [391, 360] width 484 height 37
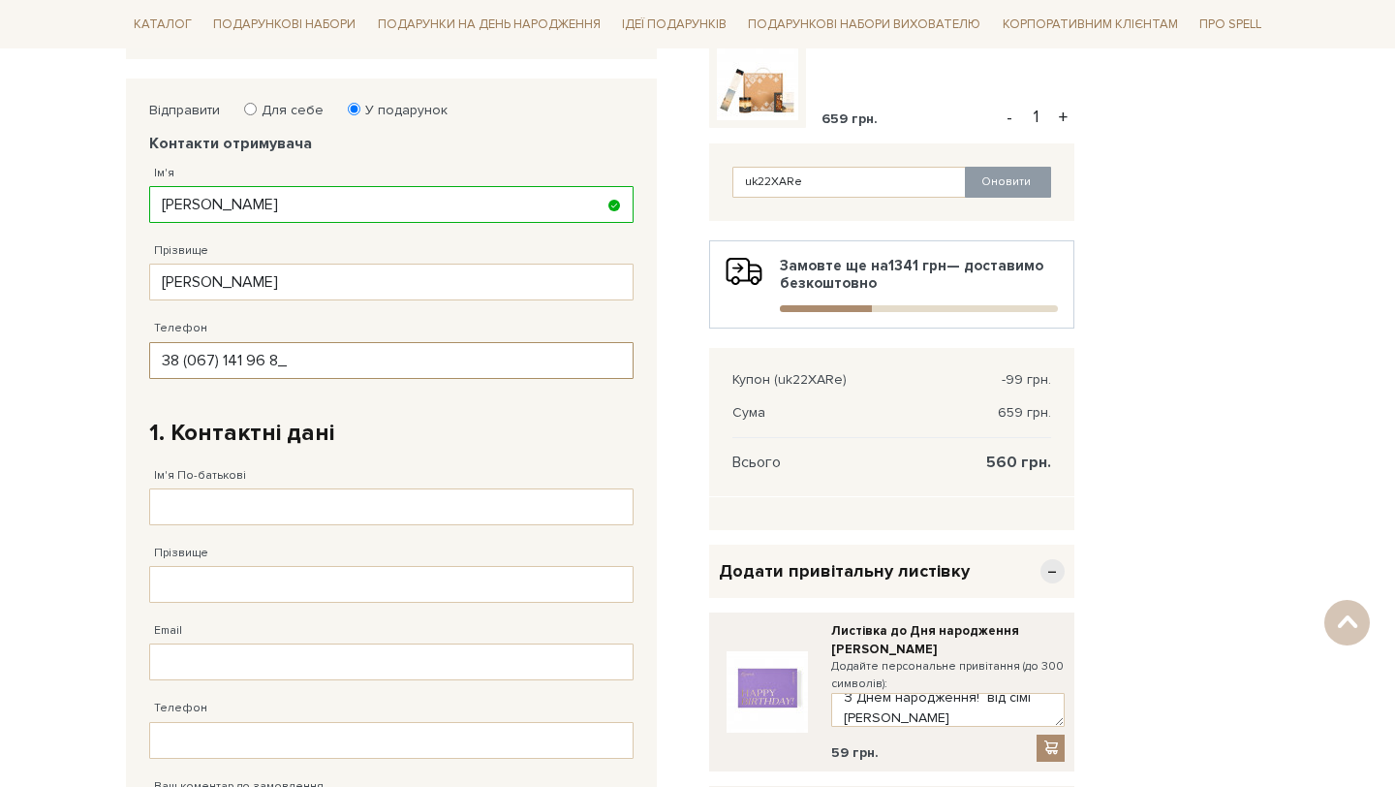
type input "38 (067) 141 96 80"
click at [349, 503] on input "Ім'я По-батькові" at bounding box center [391, 506] width 484 height 37
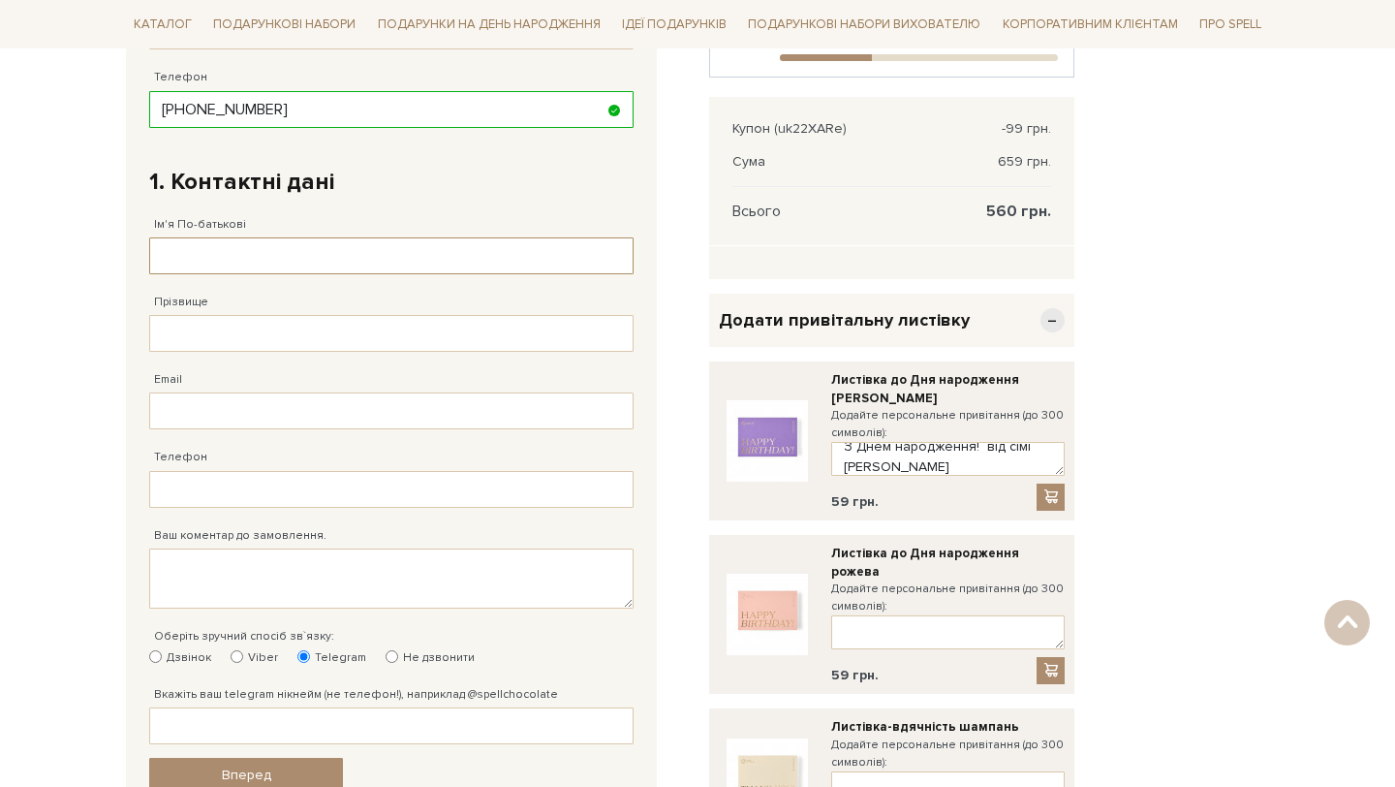
scroll to position [548, 0]
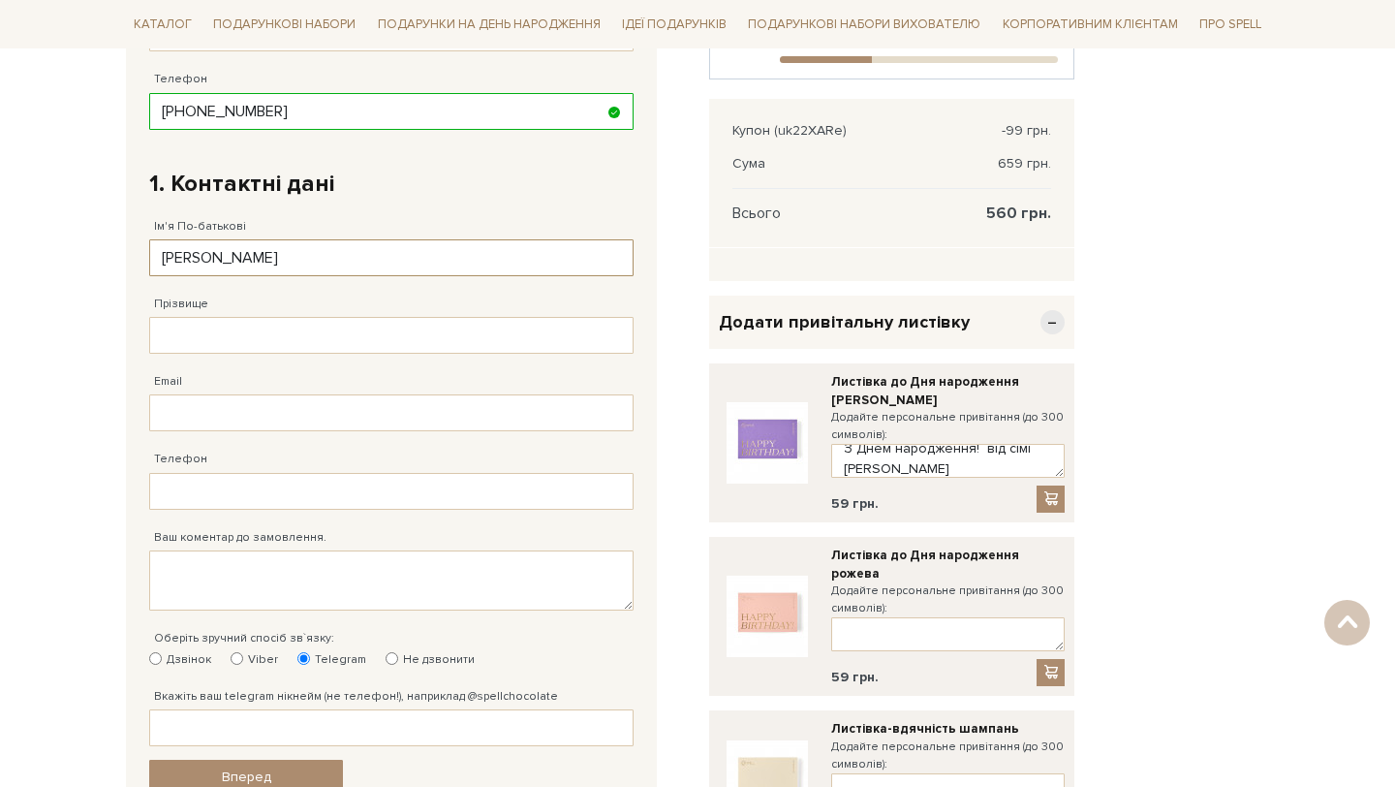
type input "Вікторія"
click at [322, 327] on input "Прізвище" at bounding box center [391, 335] width 484 height 37
type input "Федорченко"
click at [332, 394] on input "Email" at bounding box center [391, 412] width 484 height 37
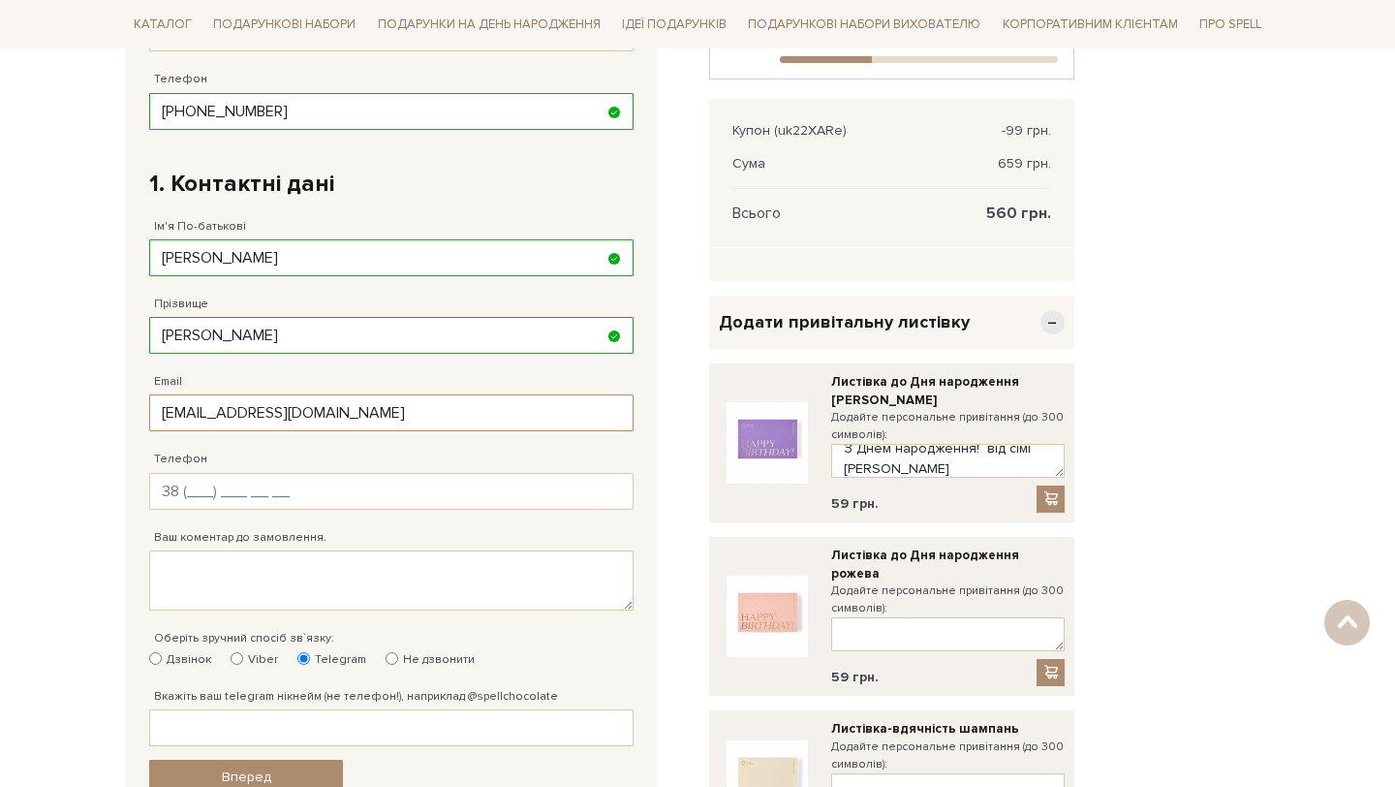
type input "vikalsvm3737@gmail.com"
click at [316, 488] on input "Телефон" at bounding box center [391, 491] width 484 height 37
type input "38 (979) 990 51 0_"
click at [306, 579] on textarea "Ваш коментар до замовлення." at bounding box center [391, 580] width 484 height 60
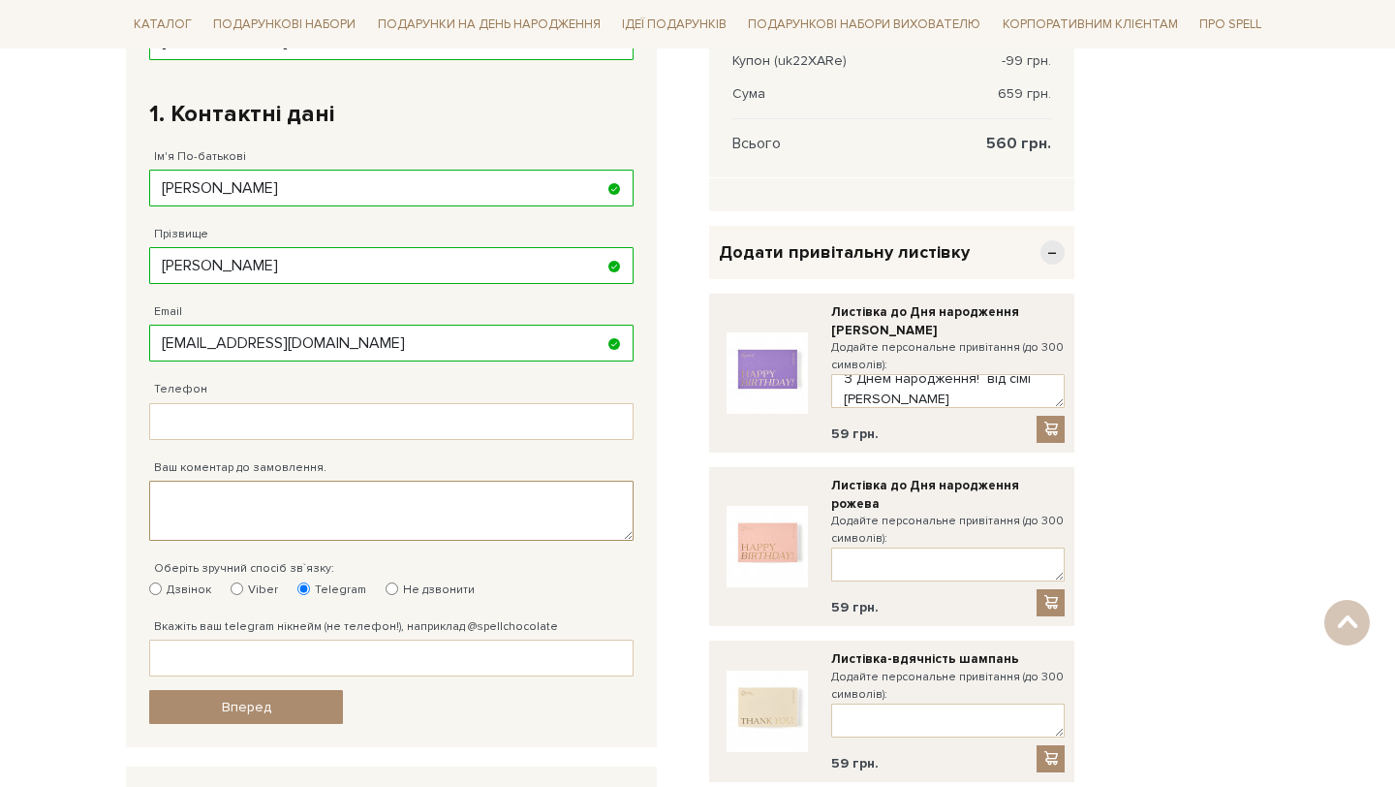
scroll to position [620, 0]
click at [334, 651] on input "Вкажіть ваш telegram нікнейм (не телефон!), наприклад @spellchocolate" at bounding box center [391, 656] width 484 height 37
paste input "@V1ctory37"
type input "@V1ctory37"
click at [203, 411] on input "Телефон" at bounding box center [391, 419] width 484 height 37
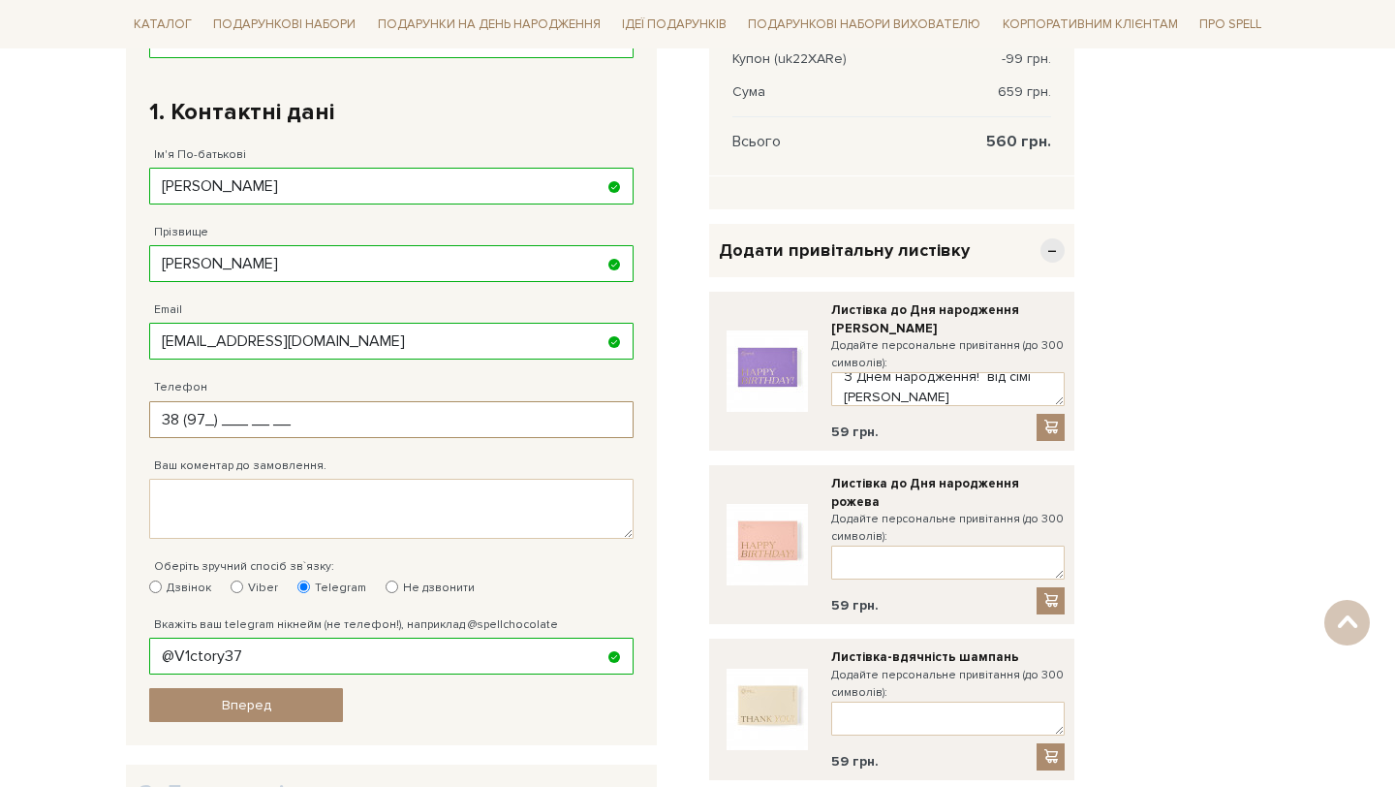
type input "38 (9__) ___ __ __"
type input "38 (097) 999 05 10"
click at [249, 709] on span "Вперед" at bounding box center [246, 705] width 49 height 16
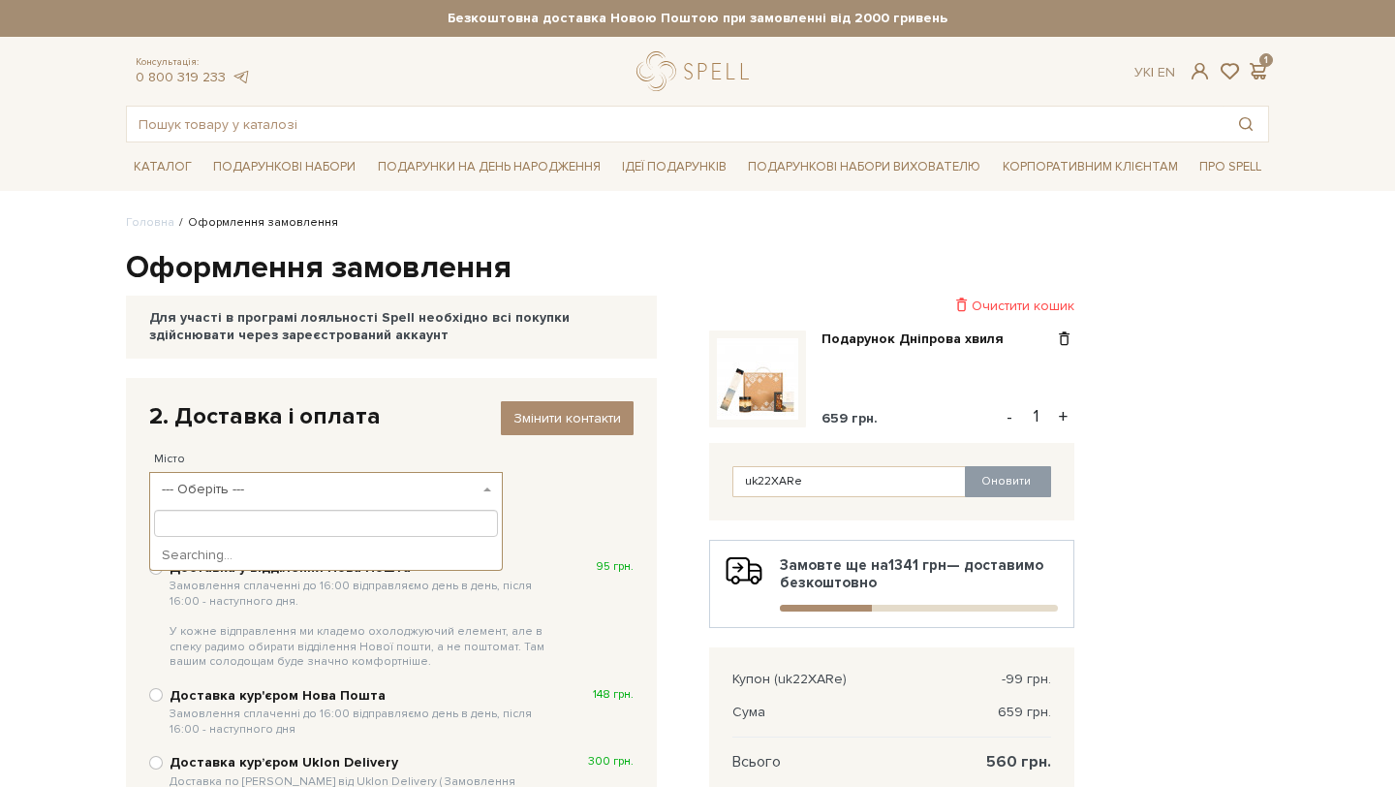
click at [452, 496] on span "--- Оберіть ---" at bounding box center [320, 489] width 317 height 19
type input "C"
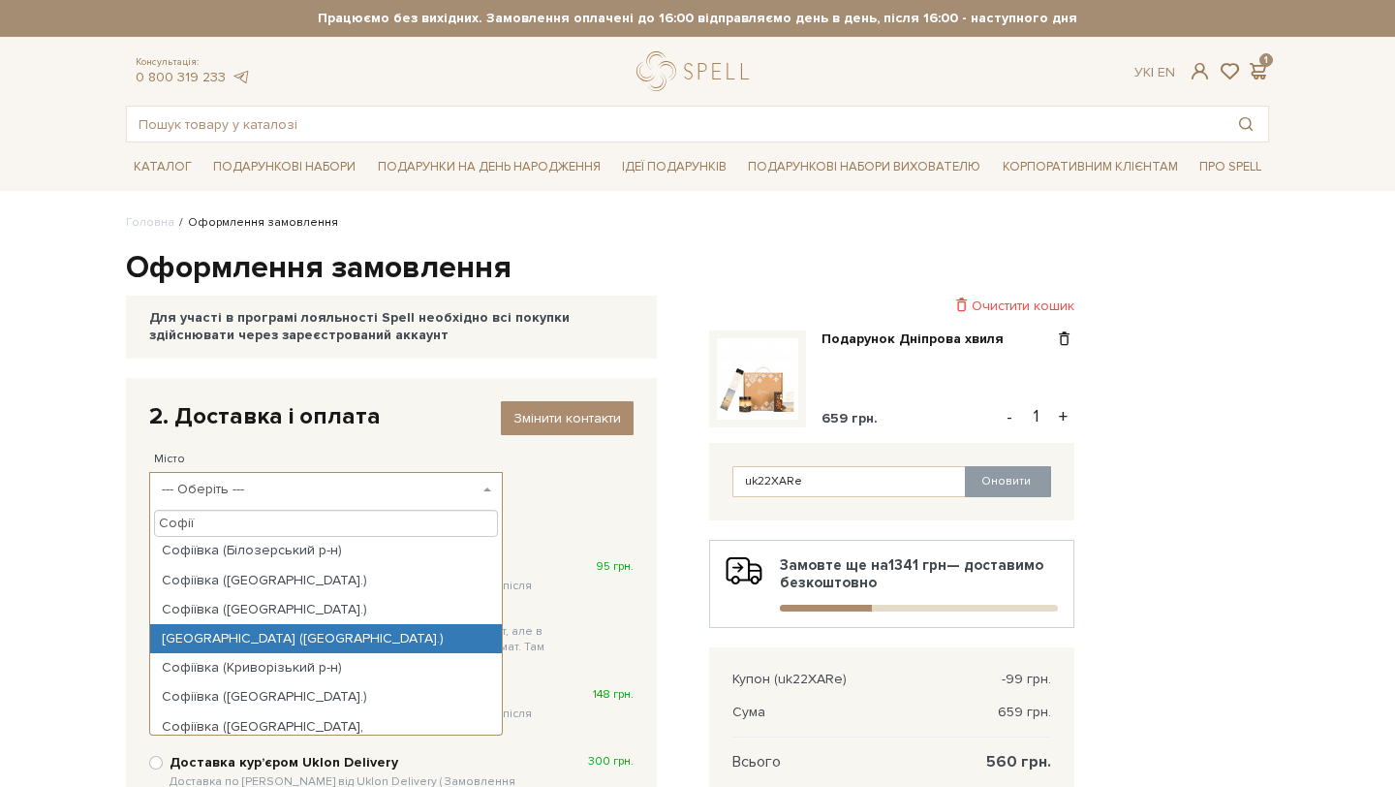
scroll to position [43, 0]
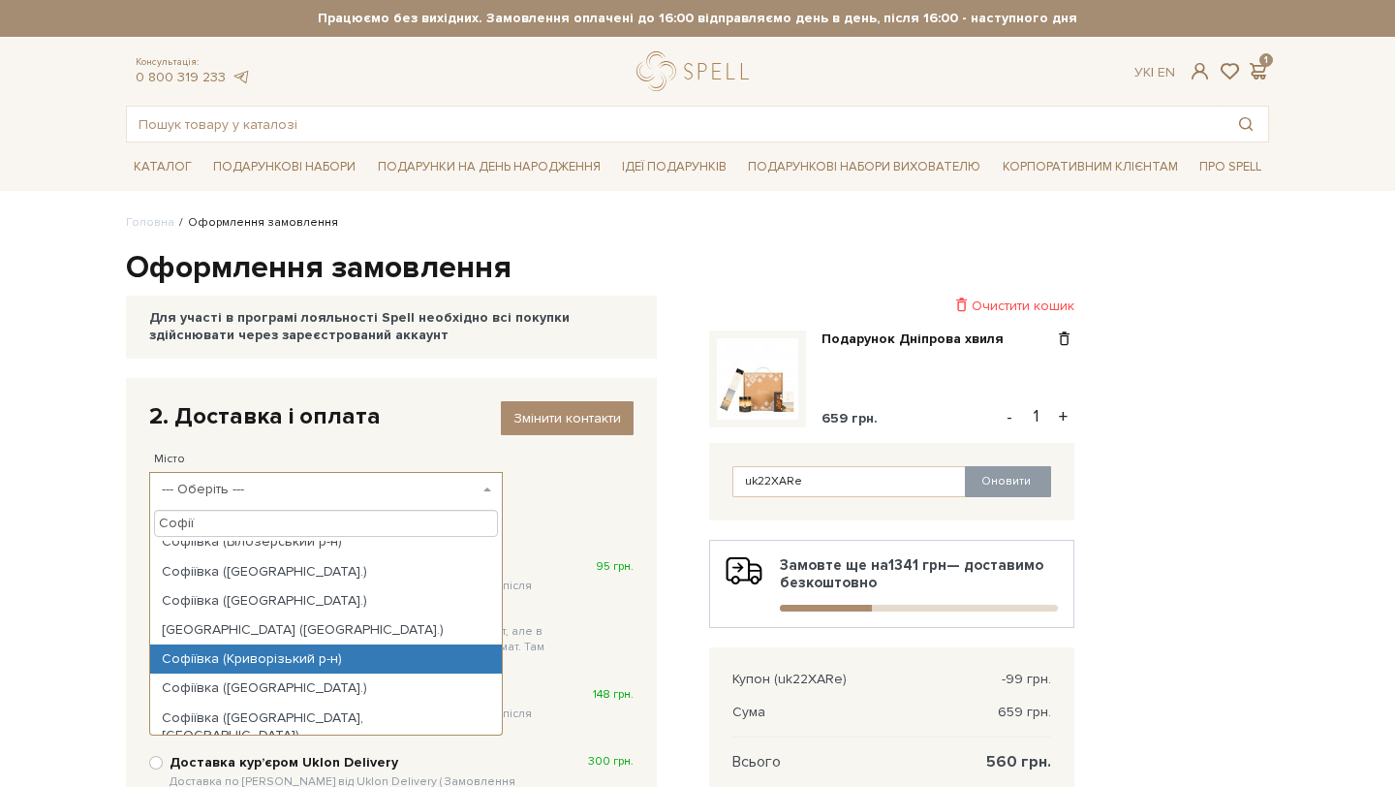
type input "Софії"
select select "Софіївка (Криворізький р-н)"
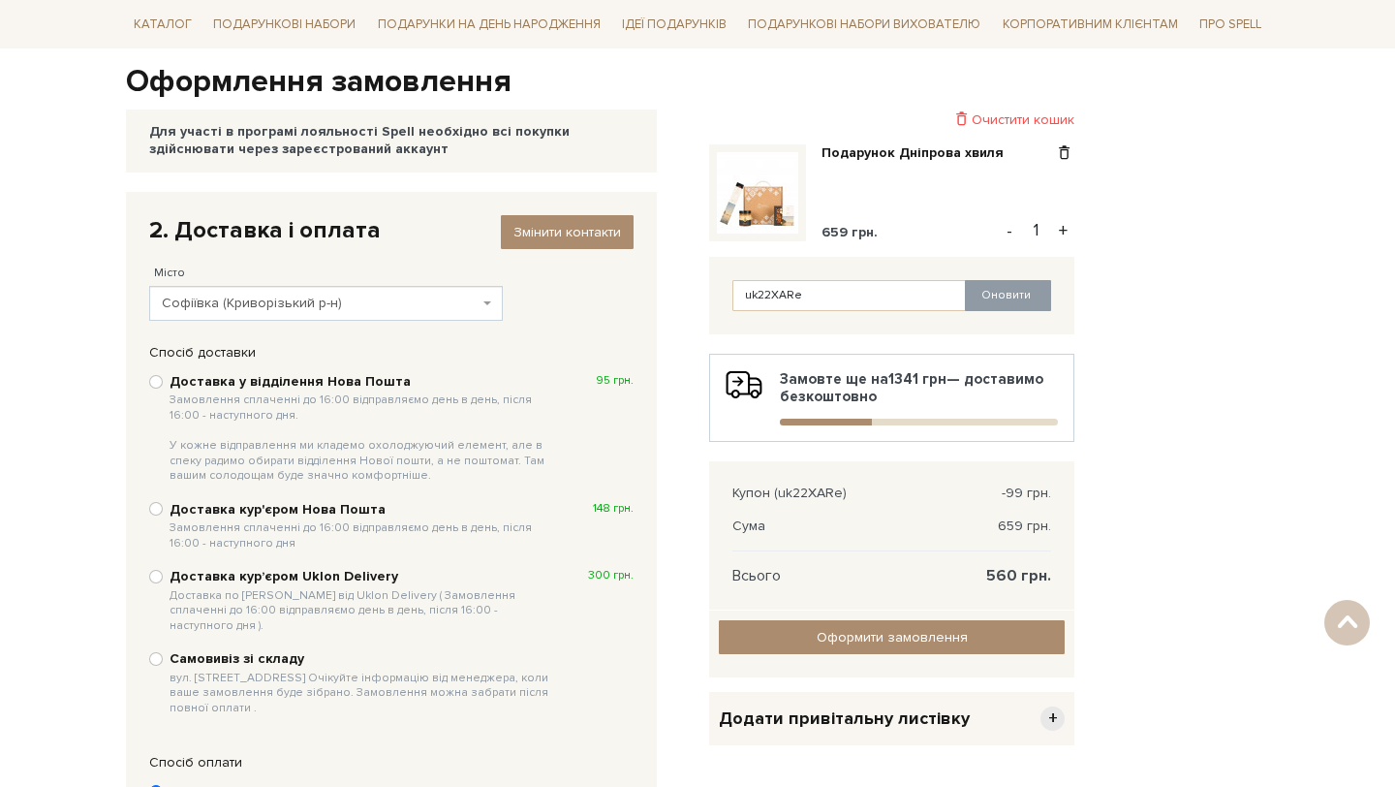
scroll to position [189, 0]
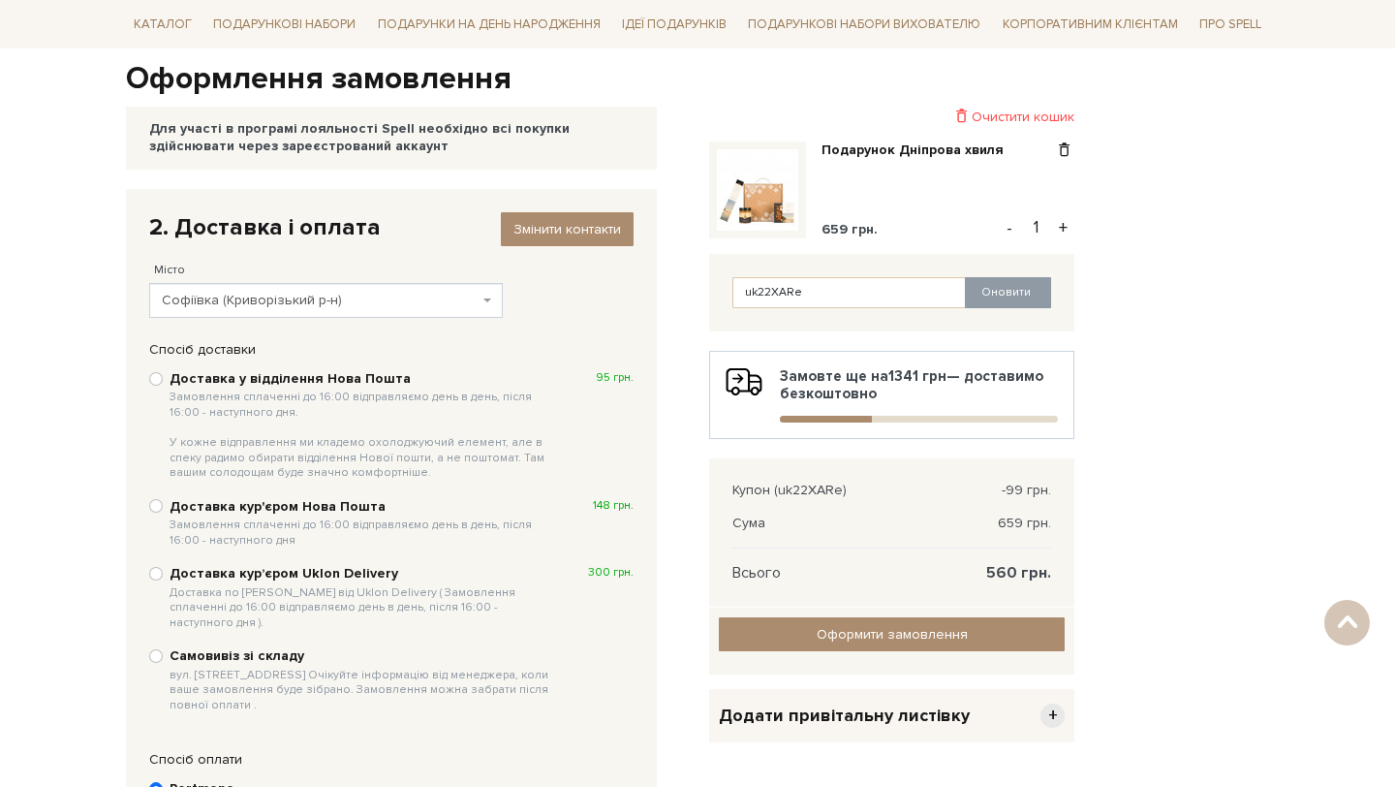
click at [175, 515] on b "Доставка кур'єром Нова Пошта Замовлення сплаченні до 16:00 відправляємо день в …" at bounding box center [363, 522] width 387 height 49
click at [163, 513] on input "Доставка кур'єром Нова Пошта Замовлення сплаченні до 16:00 відправляємо день в …" at bounding box center [156, 506] width 14 height 14
radio input "true"
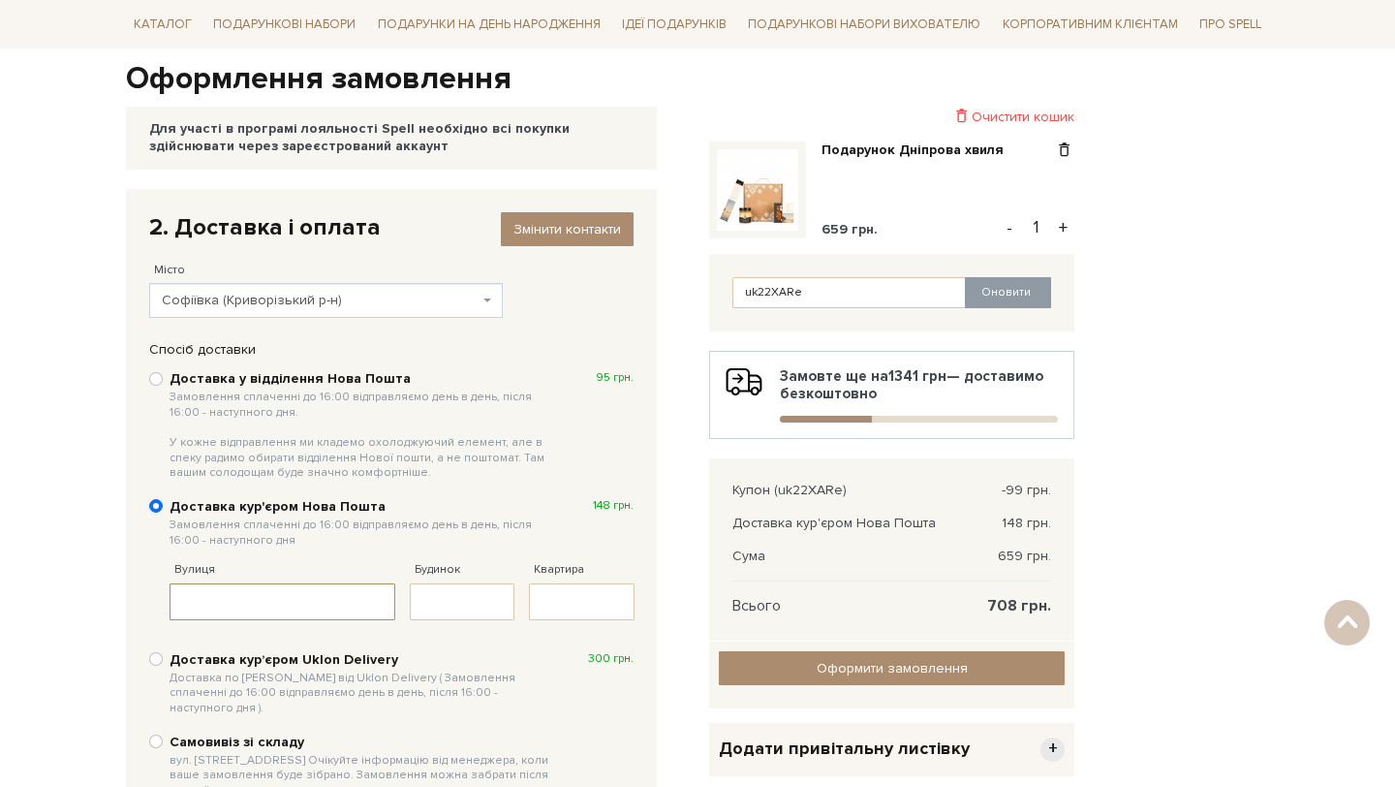
click at [248, 608] on input "Вулиця" at bounding box center [283, 601] width 226 height 37
type input "Центральна"
click at [446, 617] on input "Будинок" at bounding box center [463, 601] width 106 height 37
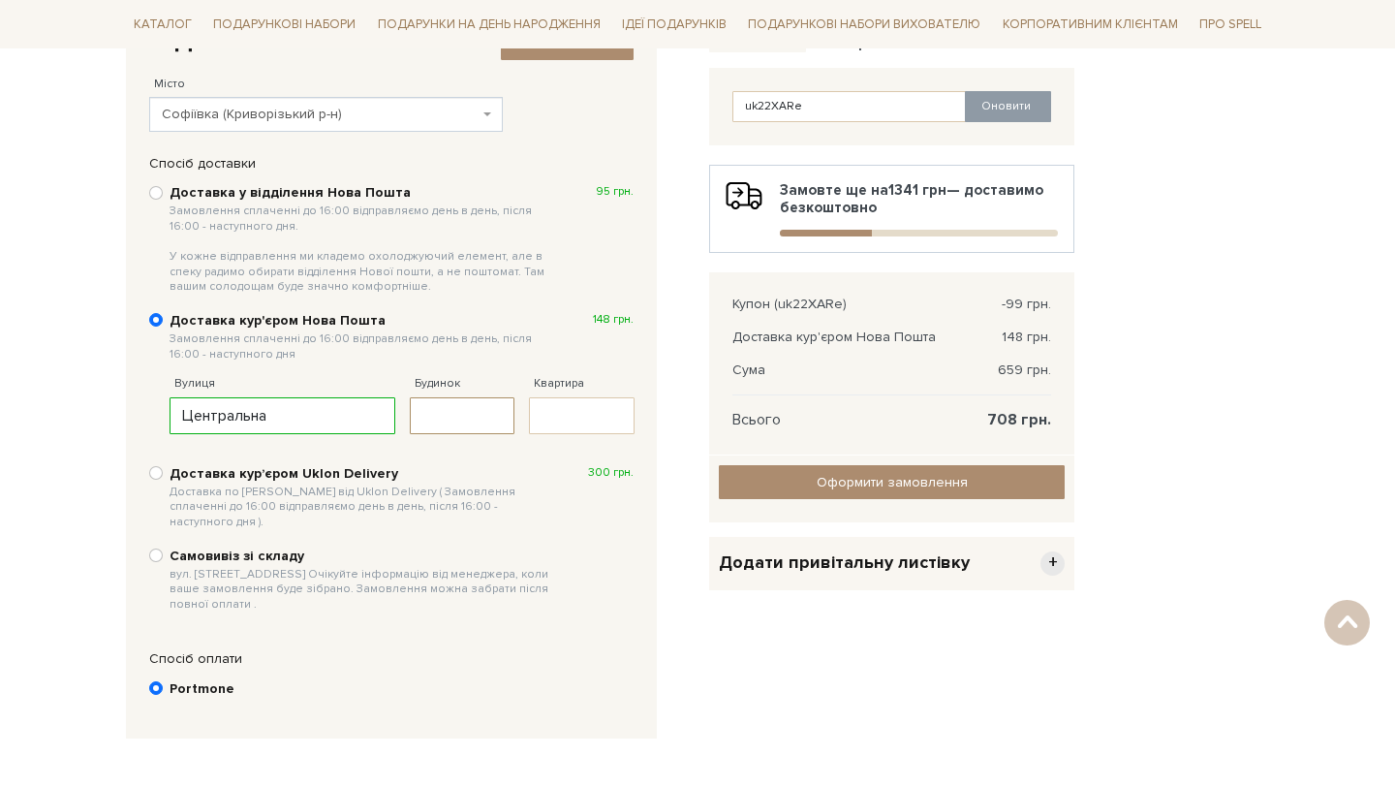
scroll to position [374, 0]
click at [154, 192] on input "Доставка у відділення Нова Пошта Замовлення сплаченні до 16:00 відправляємо ден…" at bounding box center [156, 194] width 14 height 14
radio input "true"
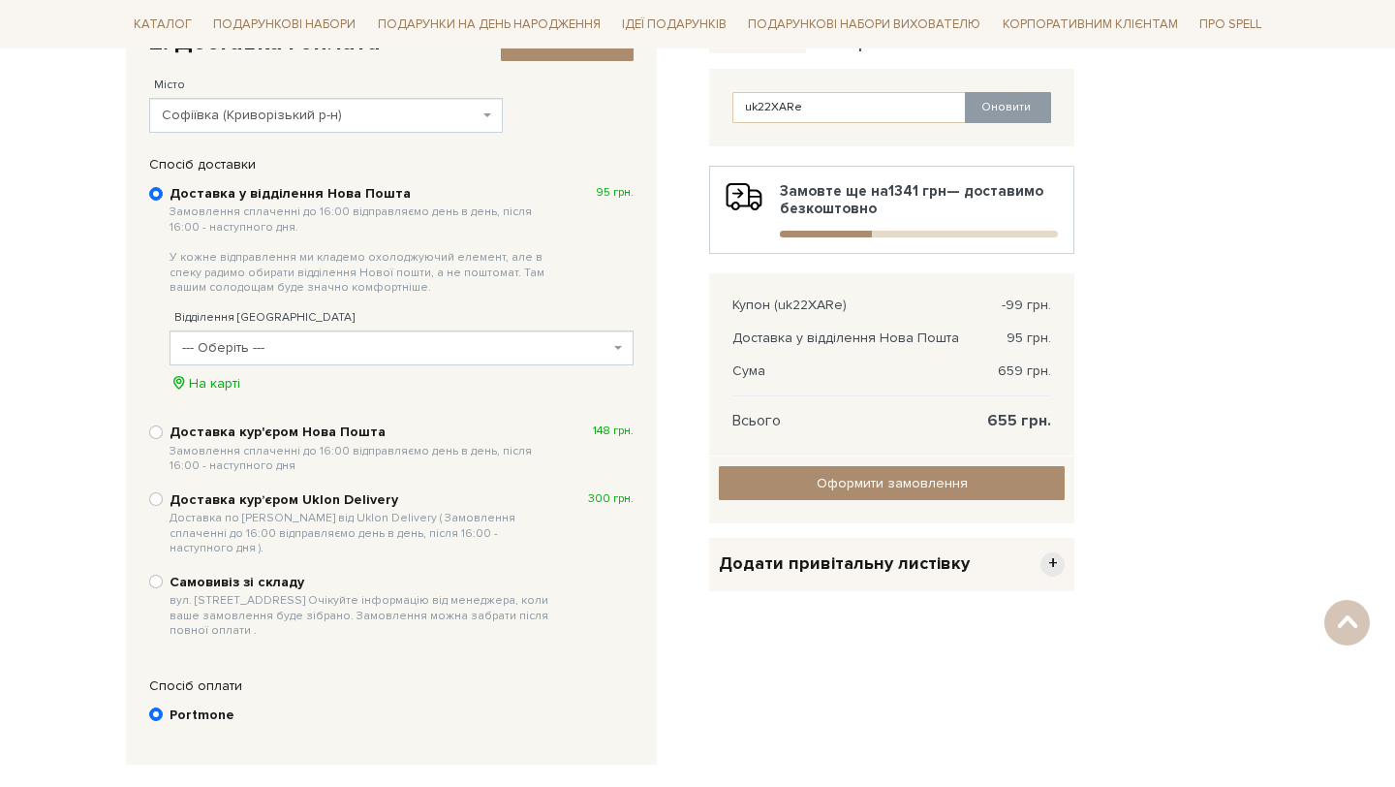
click at [249, 345] on span "--- Оберіть ---" at bounding box center [395, 347] width 427 height 19
click at [331, 291] on span "Замовлення сплаченні до 16:00 відправляємо день в день, після 16:00 - наступног…" at bounding box center [363, 249] width 387 height 91
click at [163, 201] on input "Доставка у відділення Нова Пошта Замовлення сплаченні до 16:00 відправляємо ден…" at bounding box center [156, 194] width 14 height 14
click at [409, 122] on span "Софіївка (Криворізький р-н)" at bounding box center [320, 115] width 317 height 19
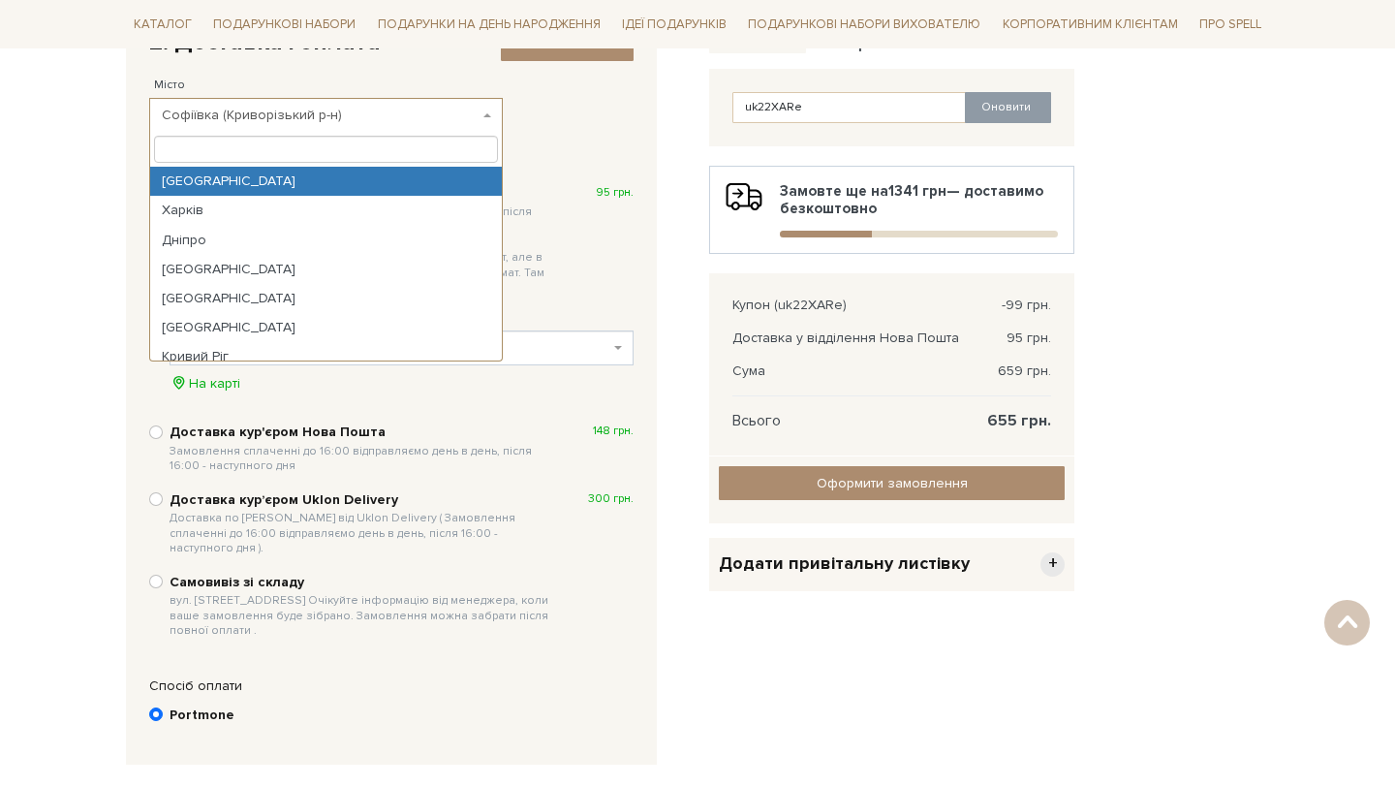
click at [562, 104] on div "2. Доставка і оплата Змінити контакти Місто --- Оберіть --- Євдокіївка Єлизавет…" at bounding box center [392, 79] width 504 height 125
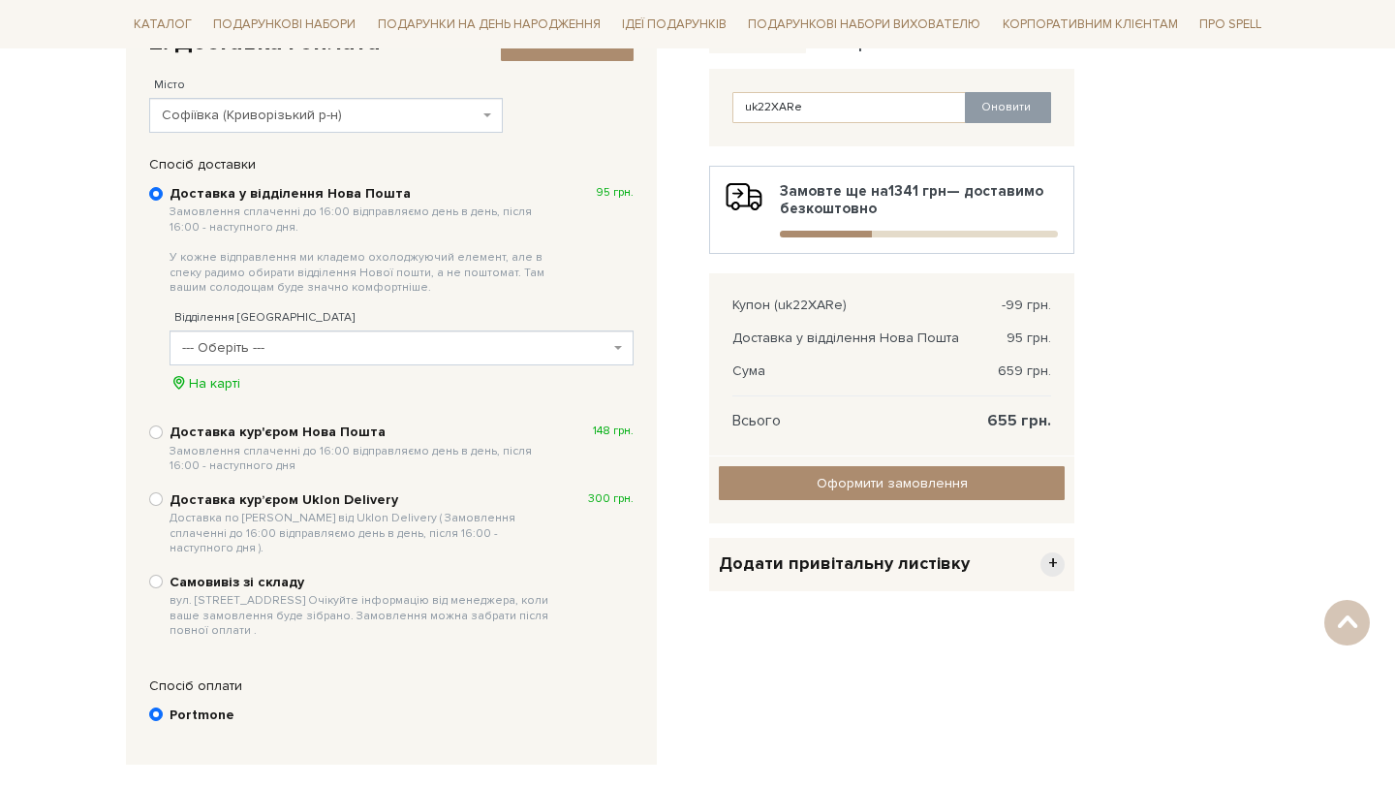
click at [484, 339] on span "--- Оберіть ---" at bounding box center [395, 347] width 427 height 19
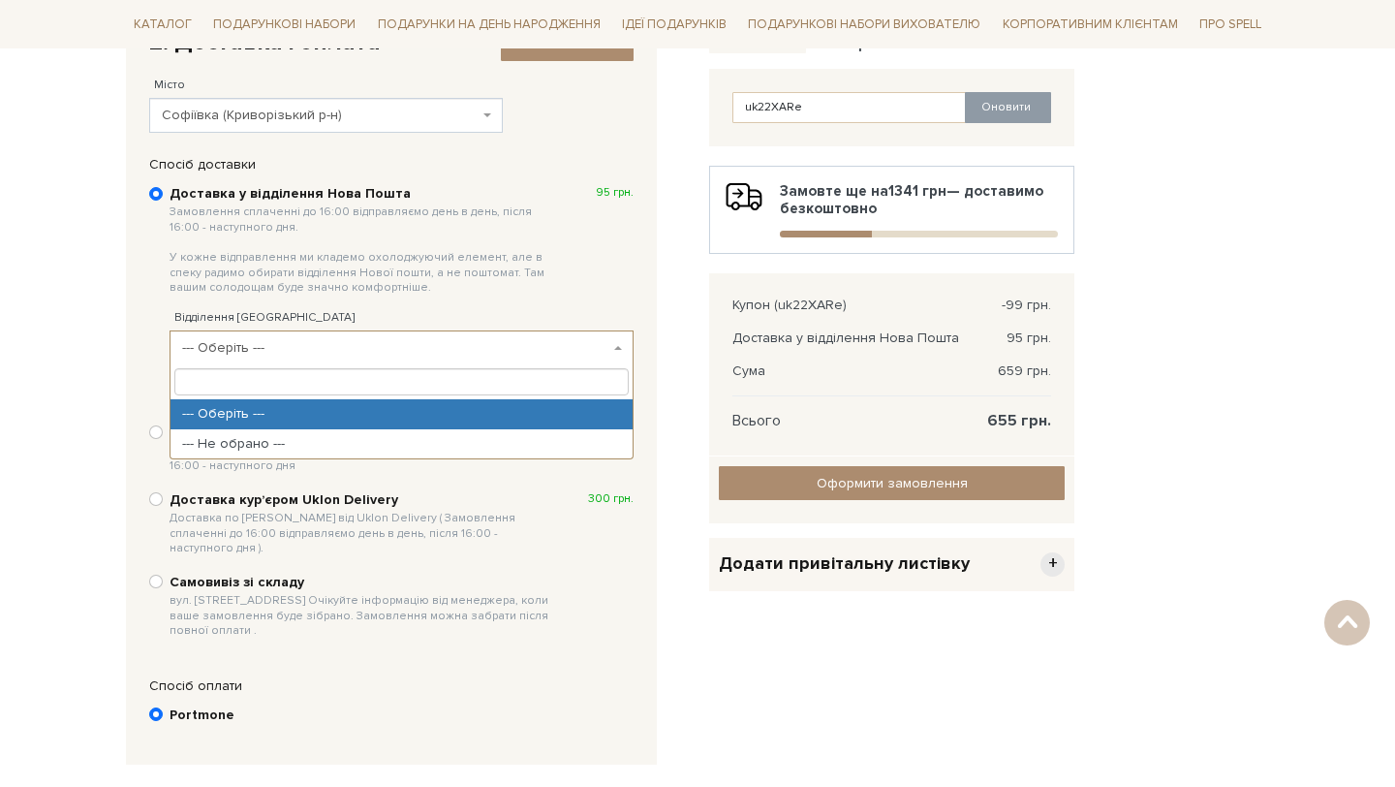
click at [558, 265] on label "Доставка у відділення Нова Пошта Замовлення сплаченні до 16:00 відправляємо ден…" at bounding box center [402, 241] width 464 height 112
click at [163, 201] on input "Доставка у відділення Нова Пошта Замовлення сплаченні до 16:00 відправляємо ден…" at bounding box center [156, 194] width 14 height 14
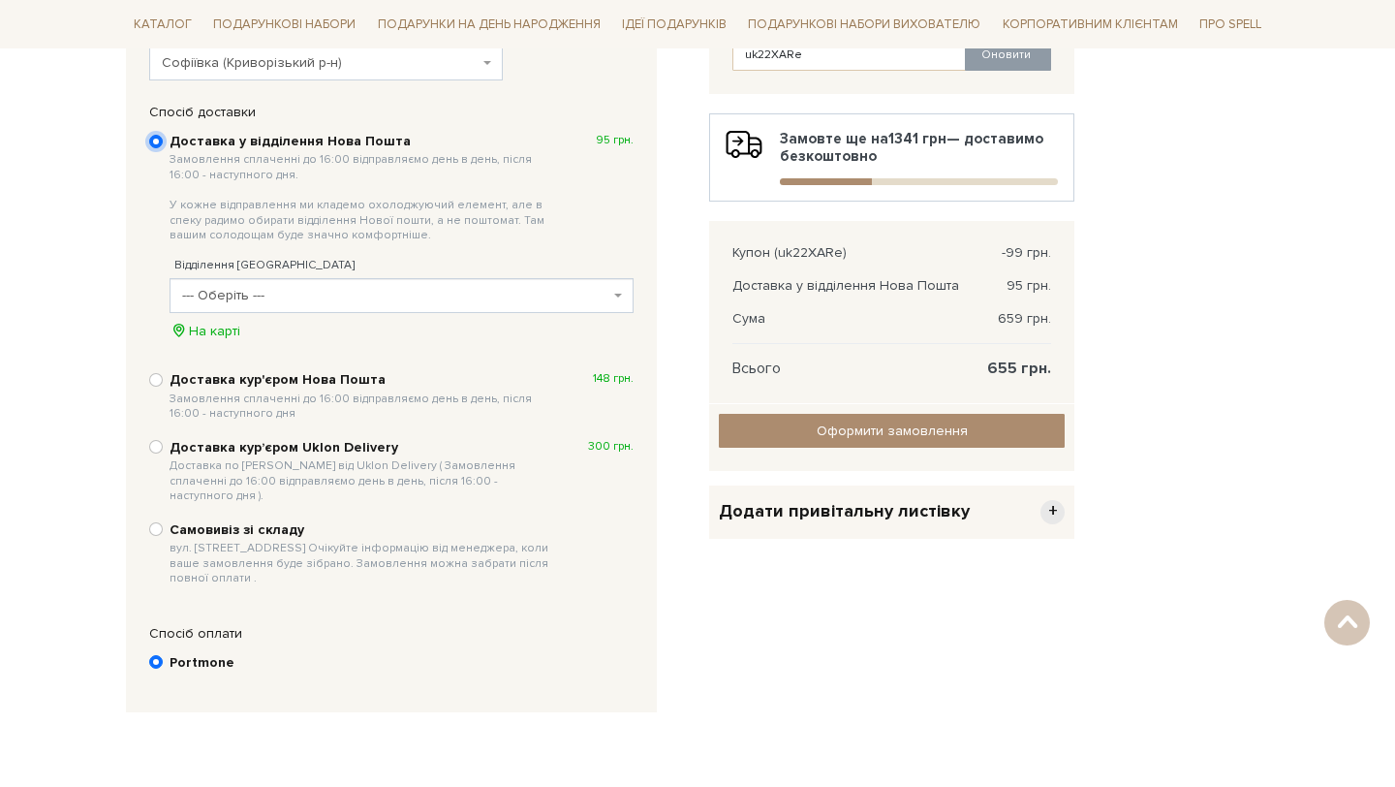
scroll to position [0, 0]
